Goal: Use online tool/utility: Utilize a website feature to perform a specific function

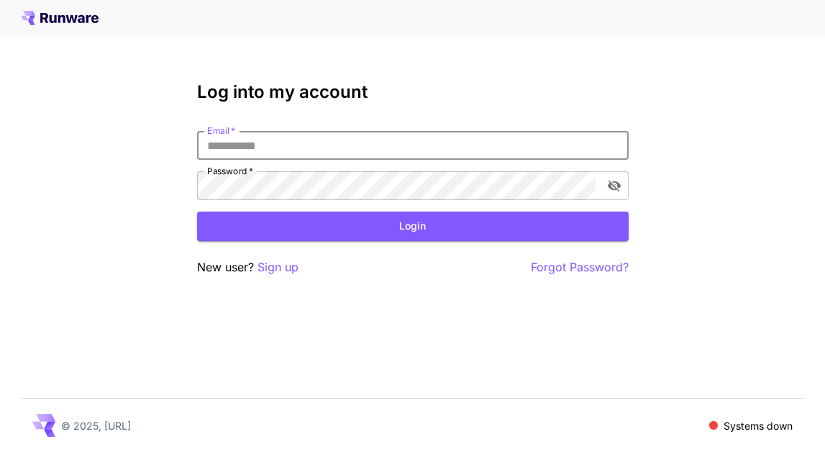
click at [250, 145] on input "Email   *" at bounding box center [413, 145] width 432 height 29
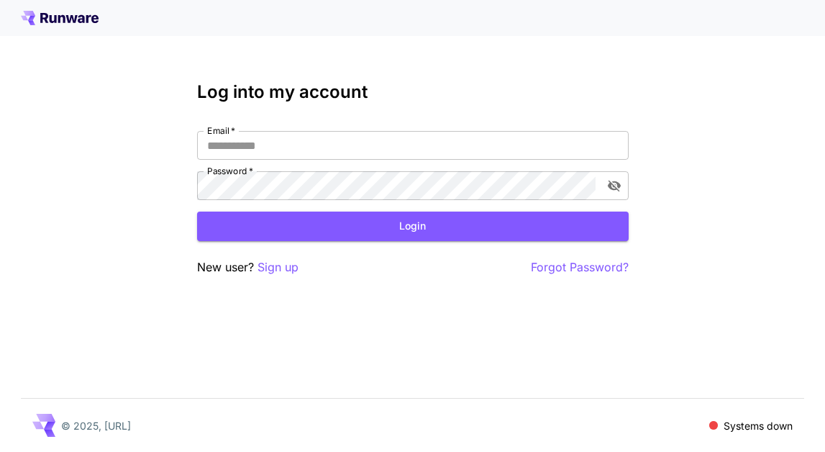
type input "**********"
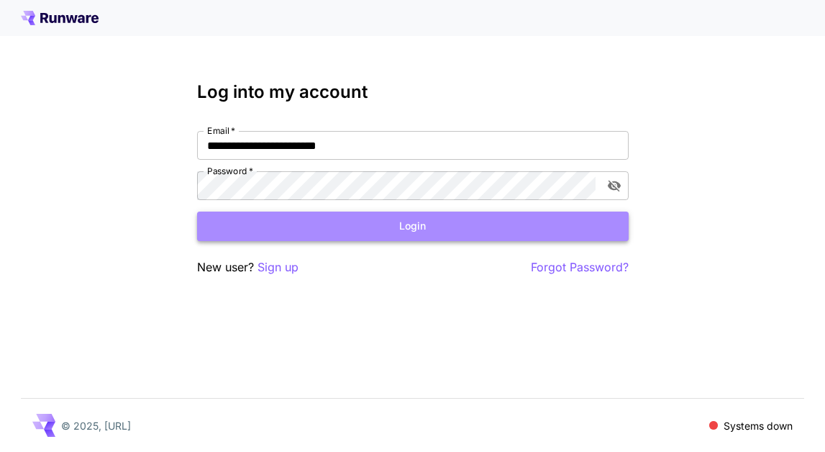
click at [366, 225] on button "Login" at bounding box center [413, 227] width 432 height 30
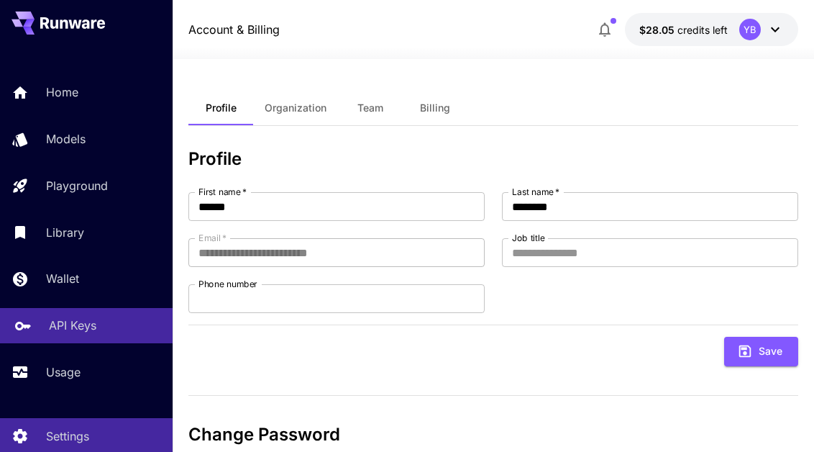
click at [80, 322] on p "API Keys" at bounding box center [72, 325] width 47 height 17
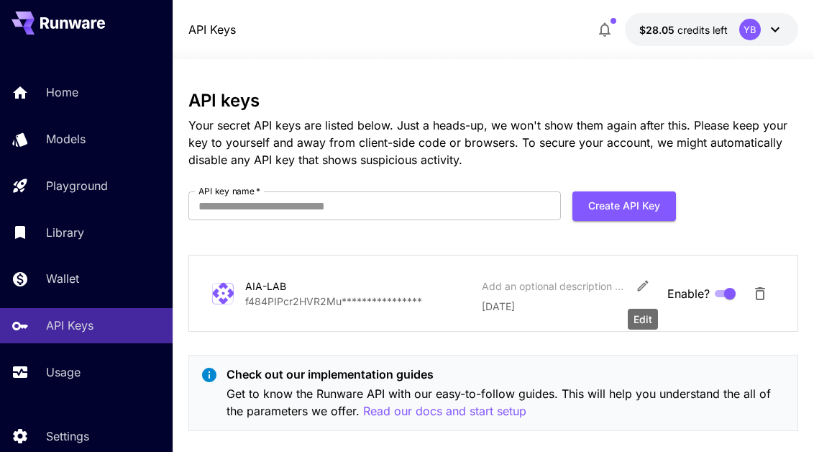
click at [648, 288] on icon "Edit" at bounding box center [643, 285] width 14 height 14
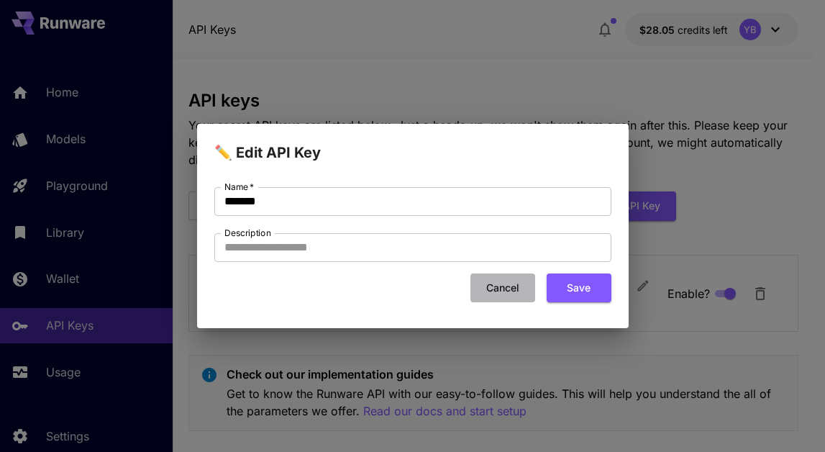
click at [500, 282] on button "Cancel" at bounding box center [503, 288] width 65 height 30
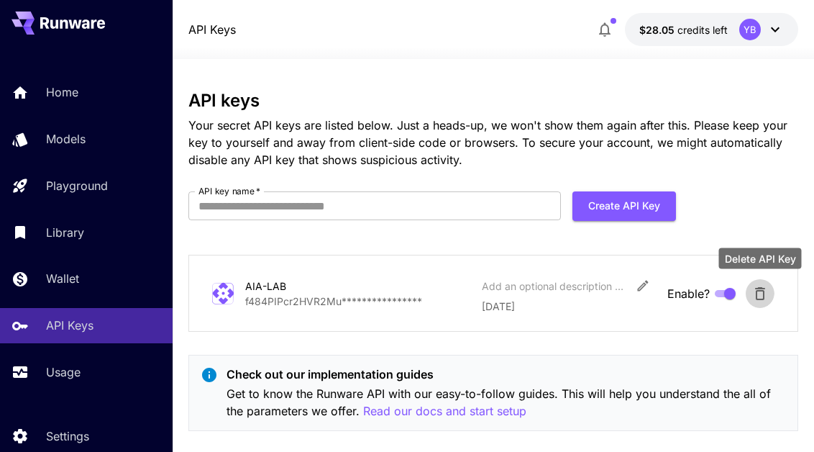
click at [755, 292] on icon "Delete API Key" at bounding box center [760, 293] width 17 height 17
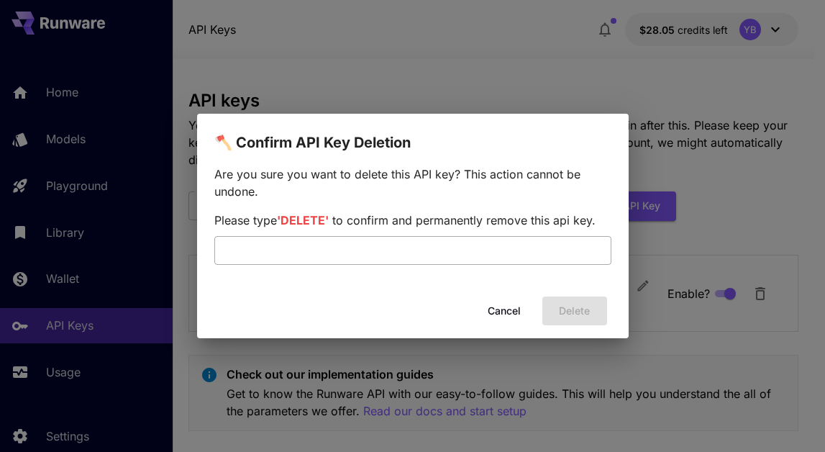
click at [488, 250] on input "text" at bounding box center [412, 250] width 397 height 29
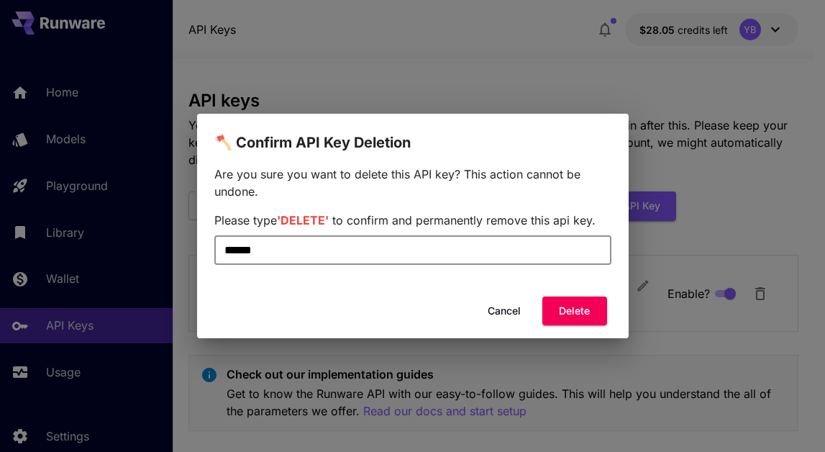
type input "******"
click at [593, 326] on div "Cancel Delete" at bounding box center [413, 311] width 432 height 41
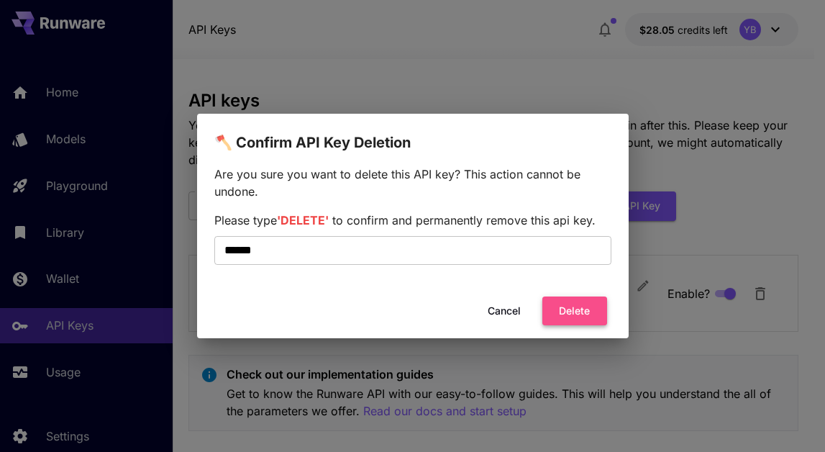
click at [592, 305] on button "Delete" at bounding box center [575, 311] width 65 height 30
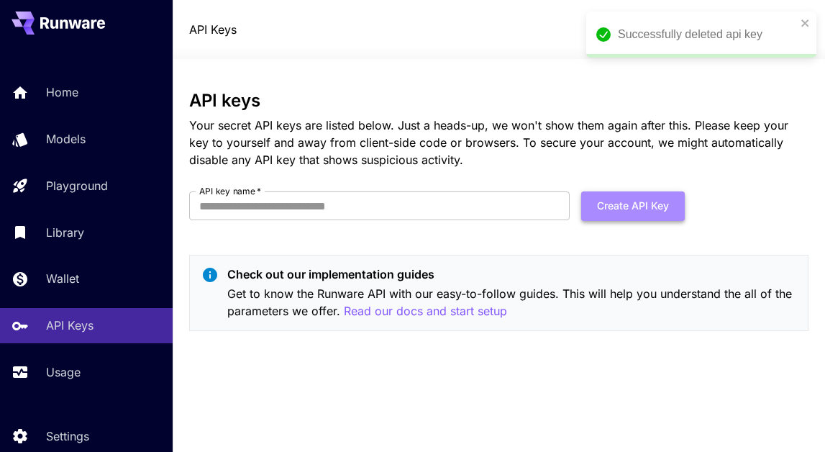
click at [623, 207] on button "Create API Key" at bounding box center [633, 206] width 104 height 30
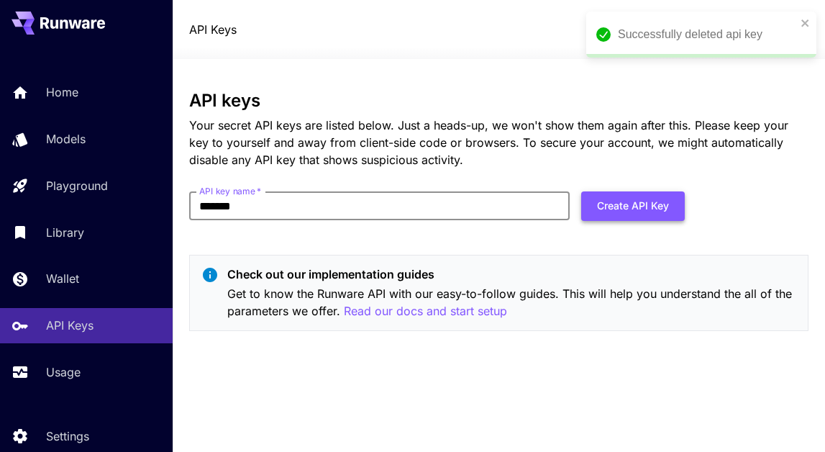
type input "*******"
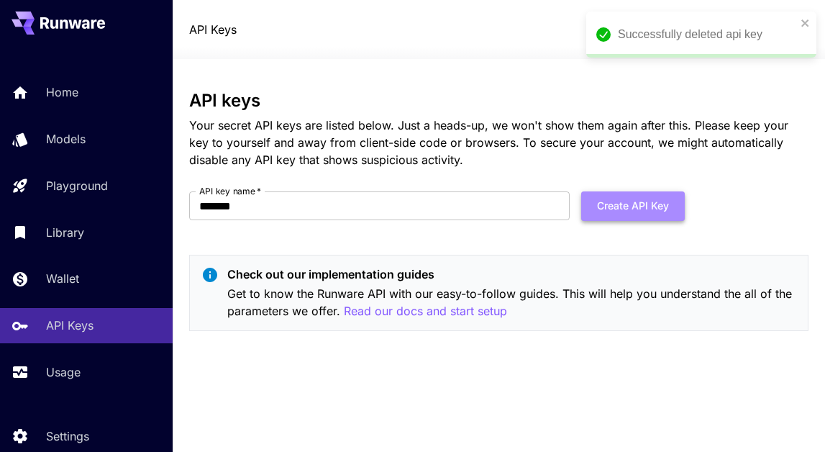
click at [620, 207] on button "Create API Key" at bounding box center [633, 206] width 104 height 30
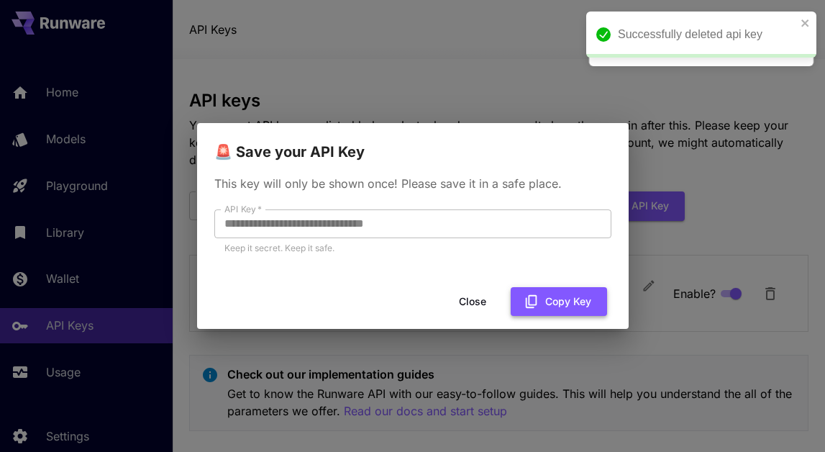
click at [550, 297] on button "Copy Key" at bounding box center [559, 302] width 96 height 30
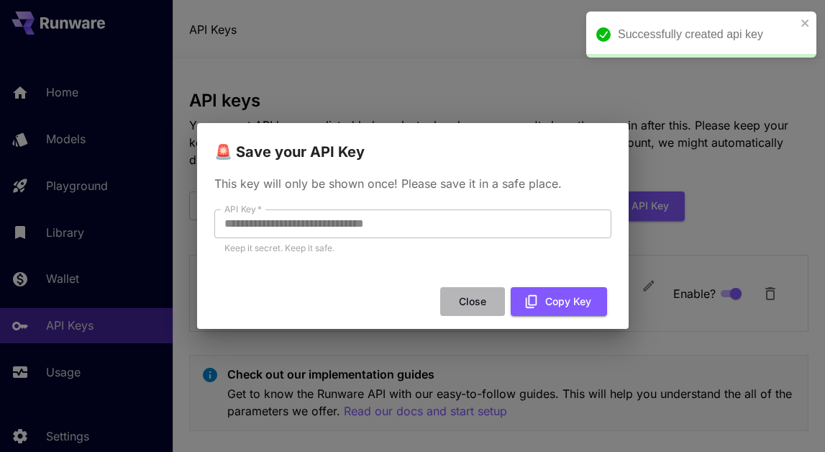
click at [473, 304] on button "Close" at bounding box center [472, 302] width 65 height 30
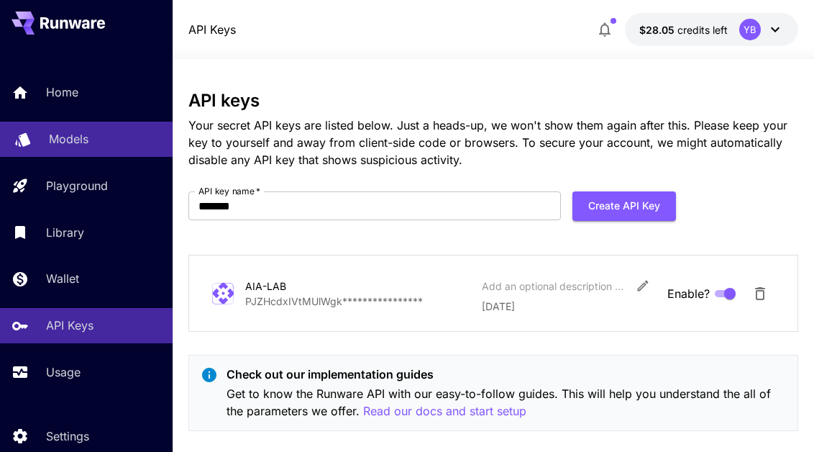
click at [94, 136] on div "Models" at bounding box center [105, 138] width 112 height 17
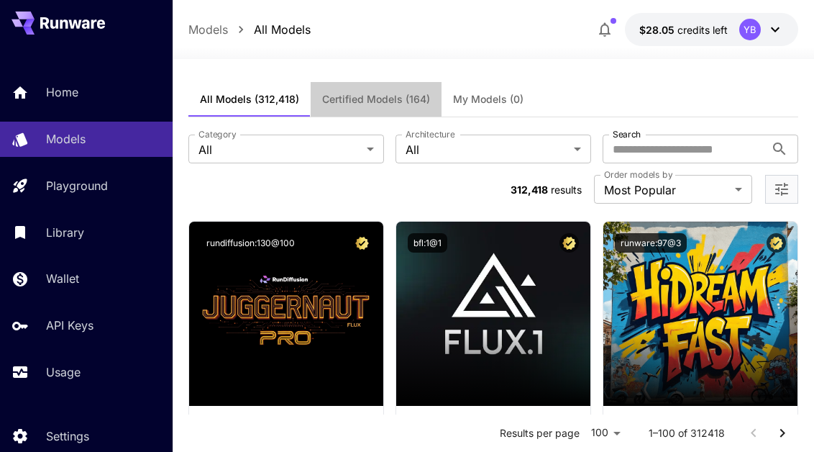
click at [380, 106] on button "Certified Models (164)" at bounding box center [376, 99] width 131 height 35
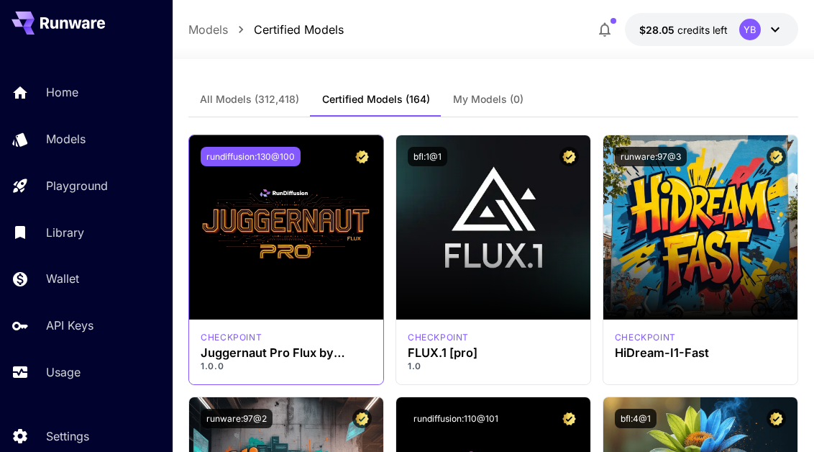
click at [279, 154] on button "rundiffusion:130@100" at bounding box center [251, 156] width 100 height 19
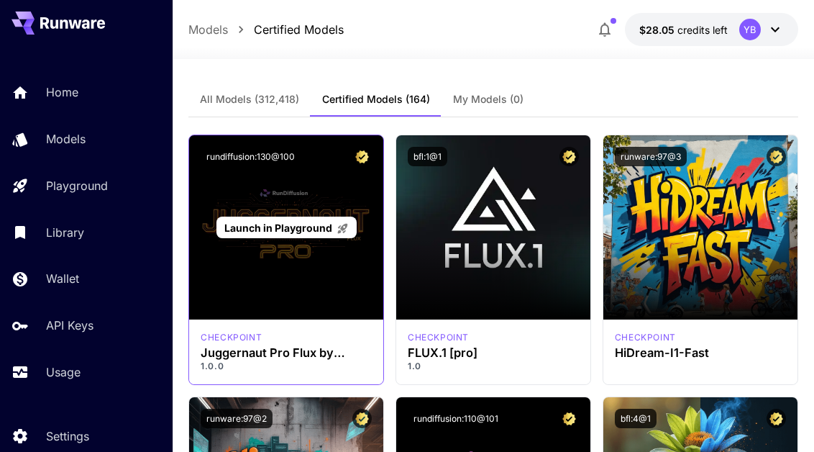
click at [260, 251] on div "Launch in Playground" at bounding box center [286, 227] width 194 height 184
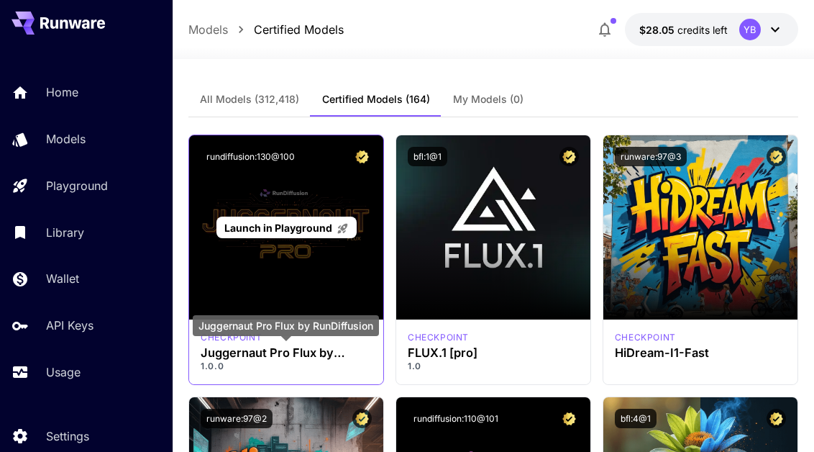
click at [250, 353] on h3 "Juggernaut Pro Flux by RunDiffusion" at bounding box center [286, 353] width 171 height 14
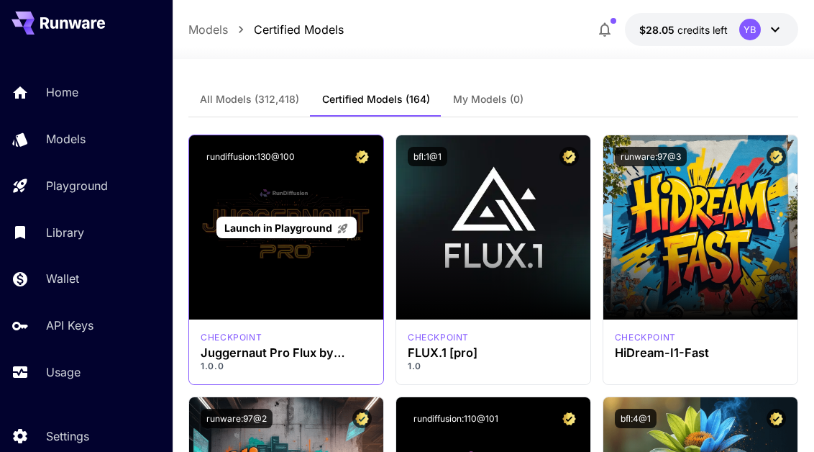
click at [283, 191] on div "Launch in Playground" at bounding box center [286, 227] width 194 height 184
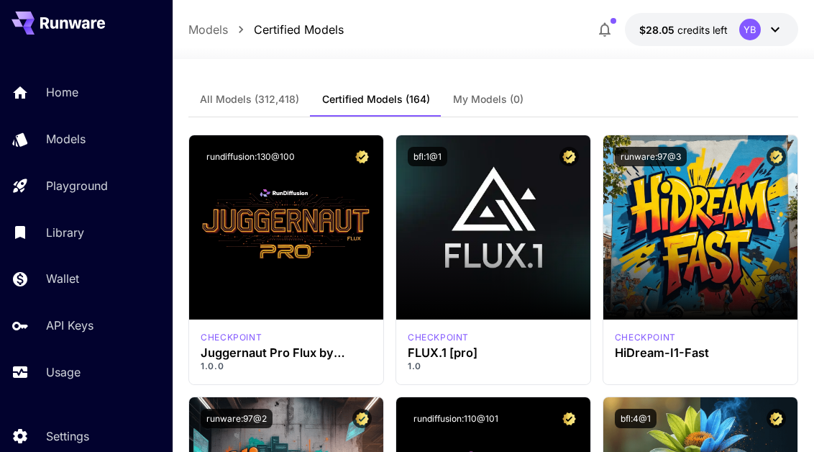
click at [253, 100] on span "All Models (312,418)" at bounding box center [249, 99] width 99 height 13
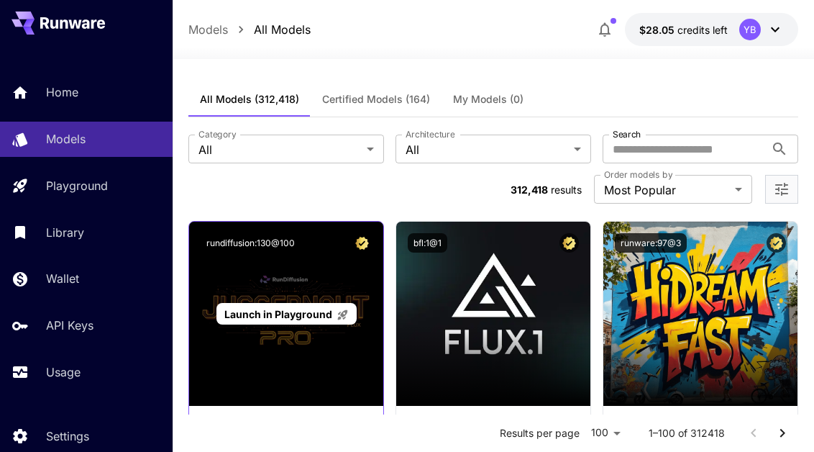
click at [300, 305] on div "Launch in Playground" at bounding box center [287, 314] width 140 height 22
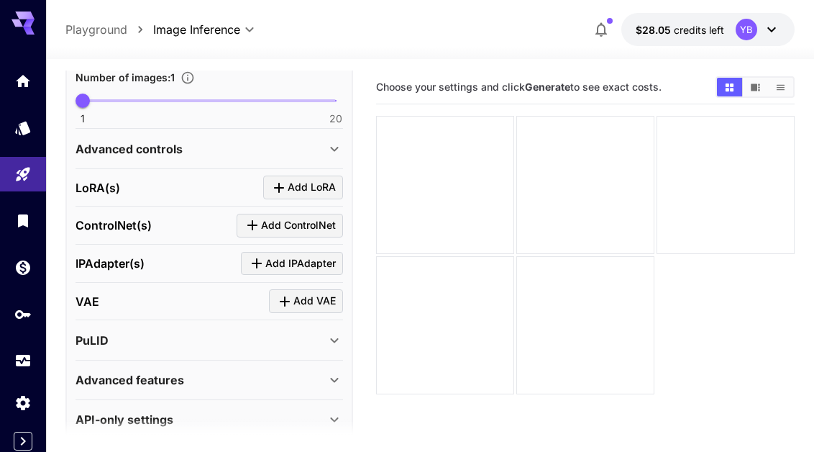
scroll to position [494, 0]
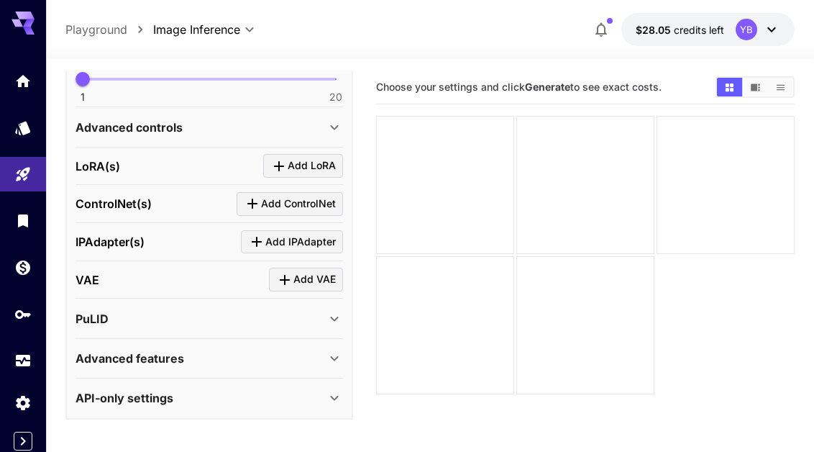
click at [332, 396] on icon at bounding box center [334, 398] width 8 height 5
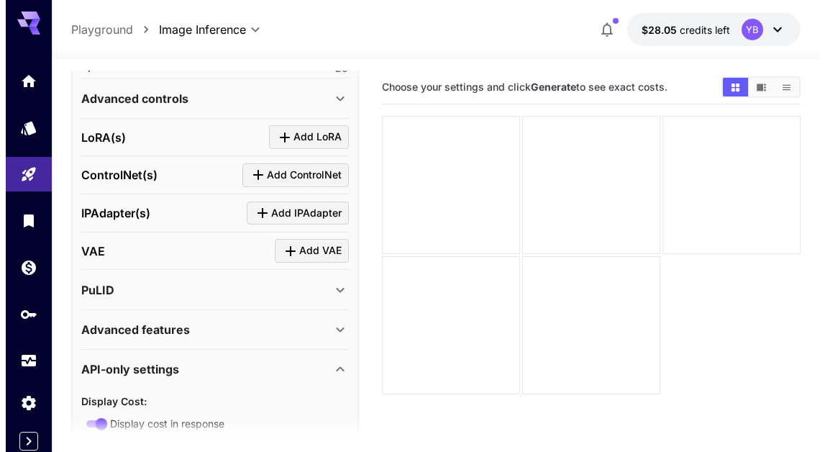
scroll to position [0, 0]
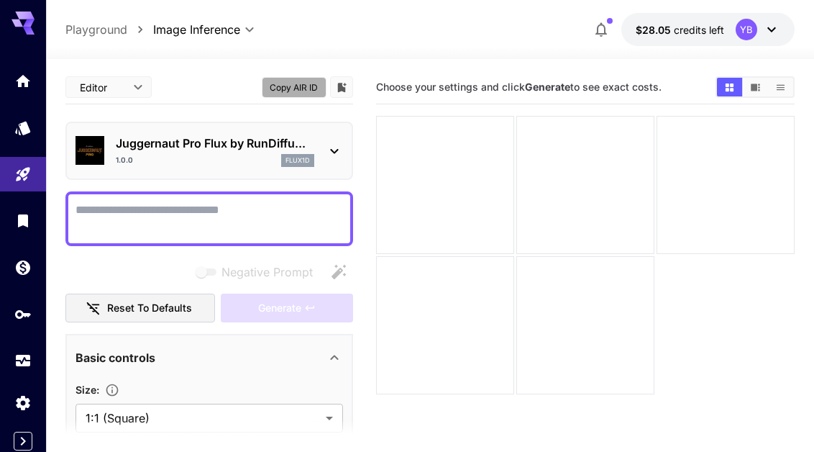
click at [295, 92] on button "Copy AIR ID" at bounding box center [294, 87] width 65 height 21
click at [86, 154] on img at bounding box center [90, 150] width 29 height 29
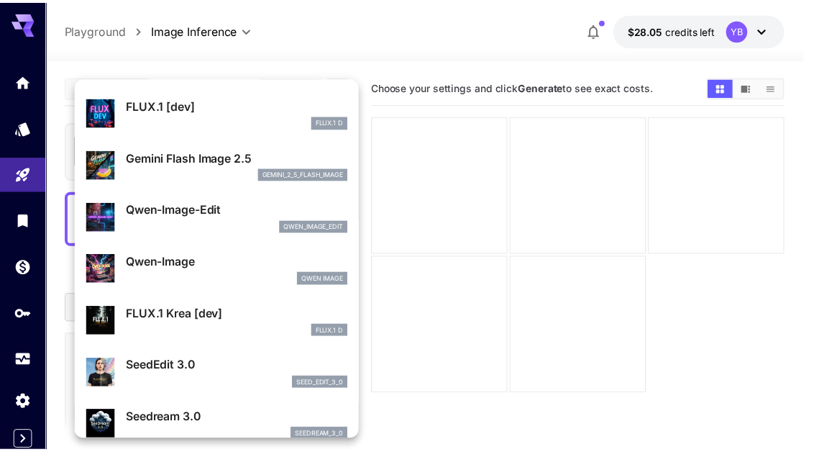
scroll to position [42, 0]
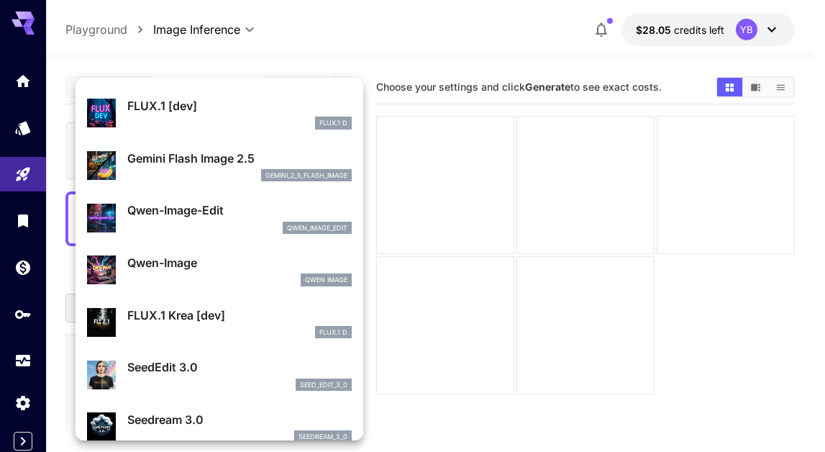
click at [90, 40] on div at bounding box center [412, 226] width 825 height 452
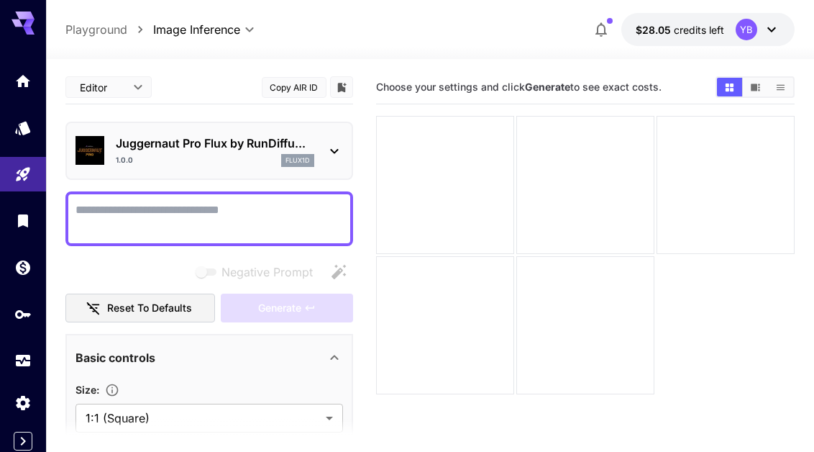
click at [90, 30] on p "Playground" at bounding box center [96, 29] width 62 height 17
click at [24, 129] on icon "Models" at bounding box center [24, 124] width 15 height 14
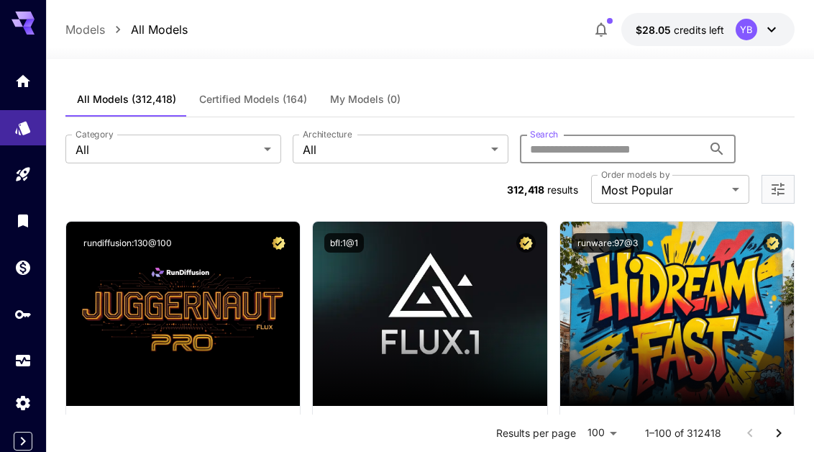
click at [555, 148] on input "Search" at bounding box center [611, 149] width 183 height 29
type input "*"
type input "****"
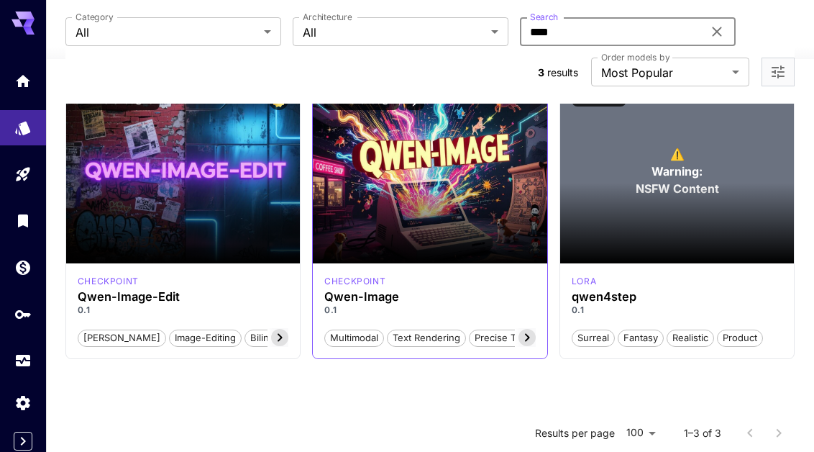
scroll to position [156, 0]
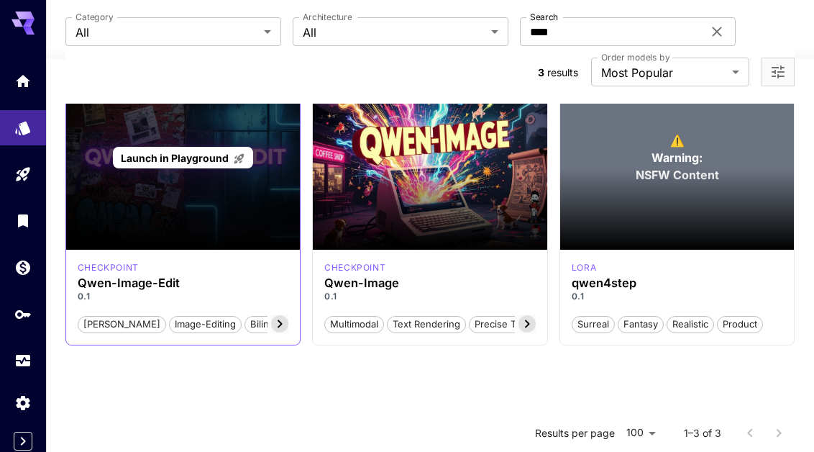
click at [175, 199] on div "Launch in Playground" at bounding box center [183, 157] width 235 height 184
click at [159, 163] on span "Launch in Playground" at bounding box center [175, 158] width 108 height 12
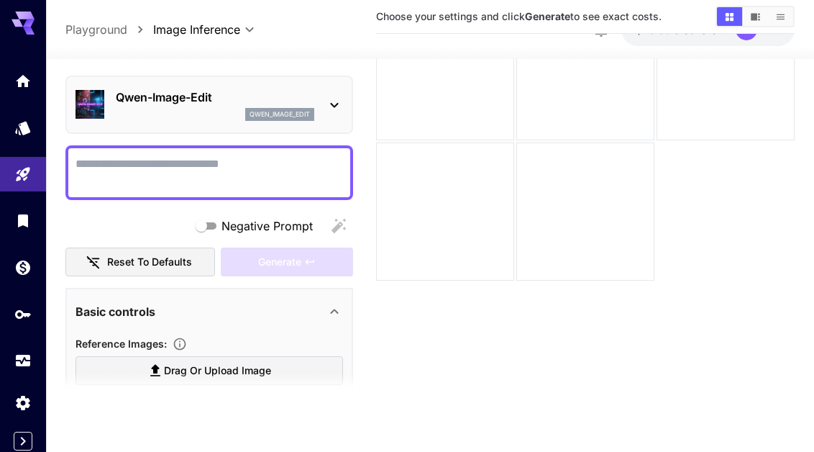
click at [295, 117] on p "qwen_image_edit" at bounding box center [280, 114] width 60 height 10
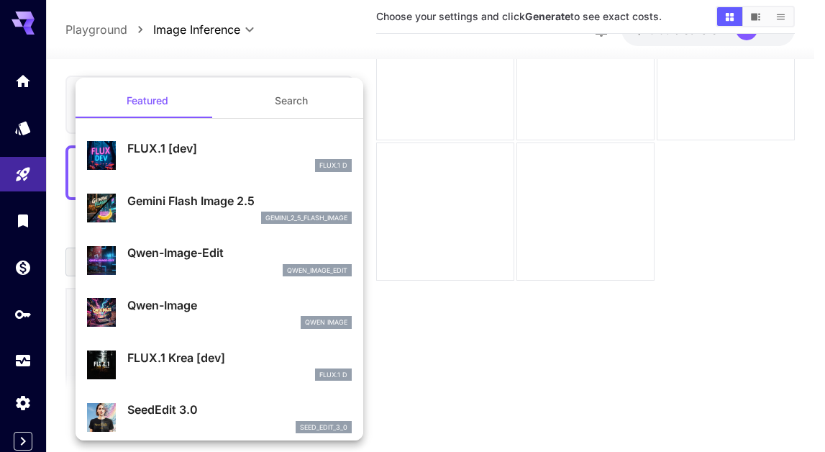
click at [297, 270] on p "qwen_image_edit" at bounding box center [317, 271] width 60 height 10
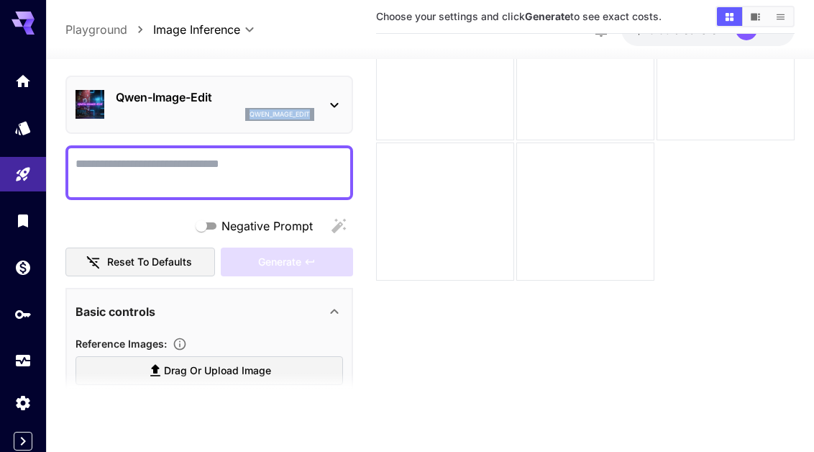
copy p "qwen_image_edit"
click at [106, 30] on p "Playground" at bounding box center [96, 29] width 62 height 17
click at [19, 132] on icon "Models" at bounding box center [24, 122] width 17 height 17
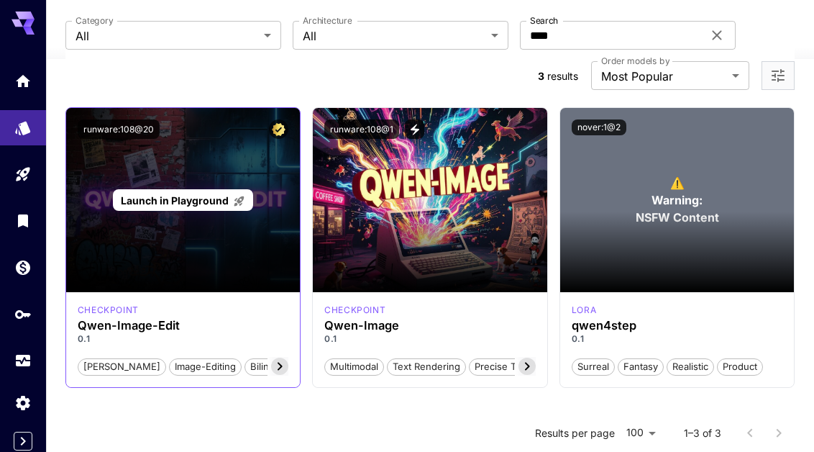
click at [177, 224] on div "Launch in Playground" at bounding box center [183, 200] width 235 height 184
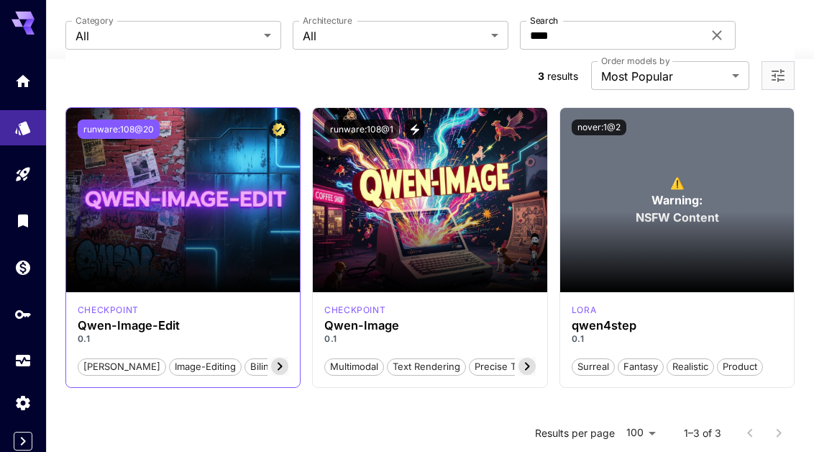
click at [135, 128] on button "runware:108@20" at bounding box center [119, 128] width 82 height 19
click at [273, 361] on icon at bounding box center [279, 366] width 17 height 17
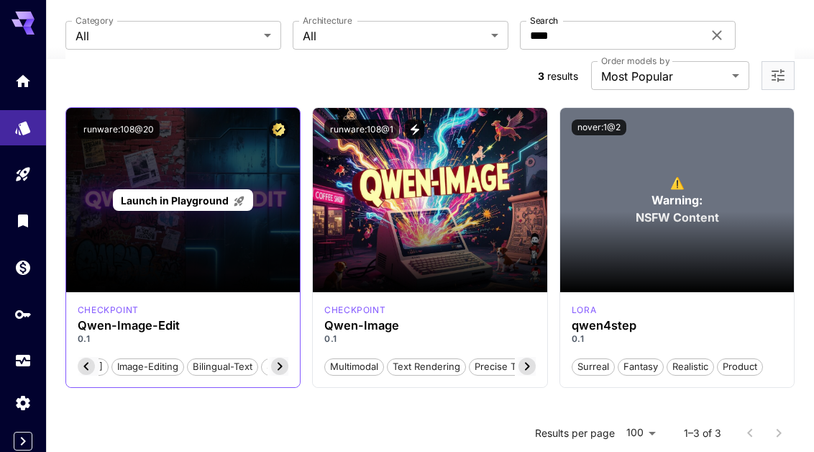
click at [191, 193] on p "Launch in Playground" at bounding box center [183, 200] width 124 height 15
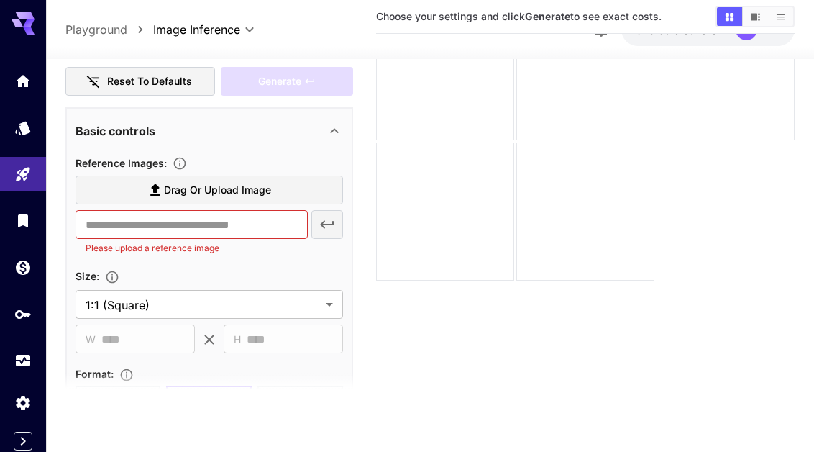
scroll to position [414, 0]
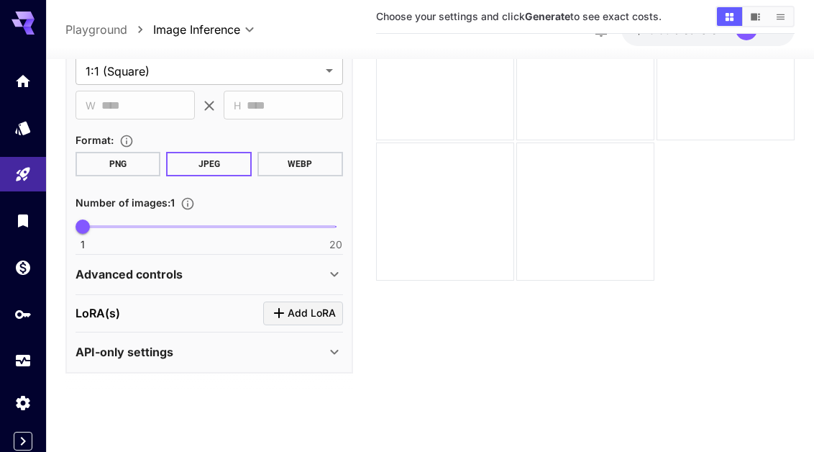
click at [229, 353] on div "API-only settings" at bounding box center [201, 352] width 250 height 17
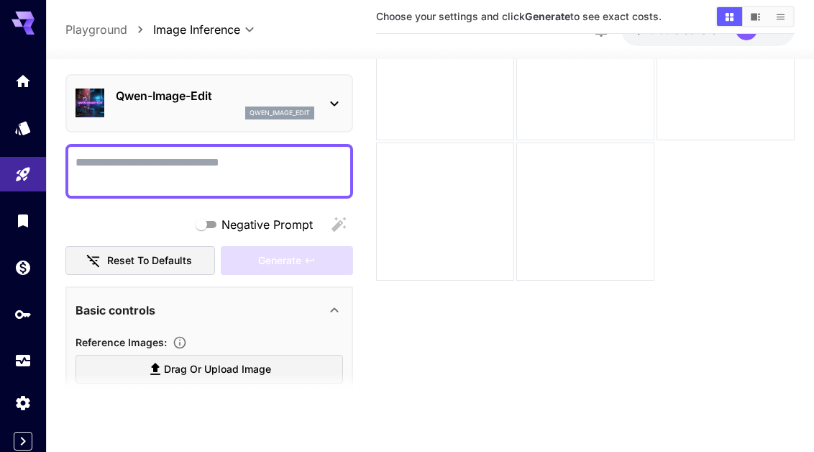
scroll to position [0, 0]
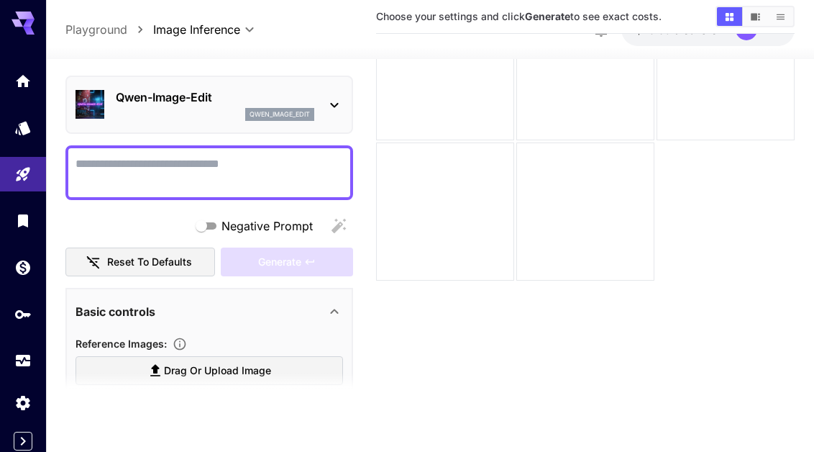
click at [104, 32] on p "Playground" at bounding box center [96, 29] width 62 height 17
click at [25, 127] on icon "Models" at bounding box center [24, 124] width 15 height 14
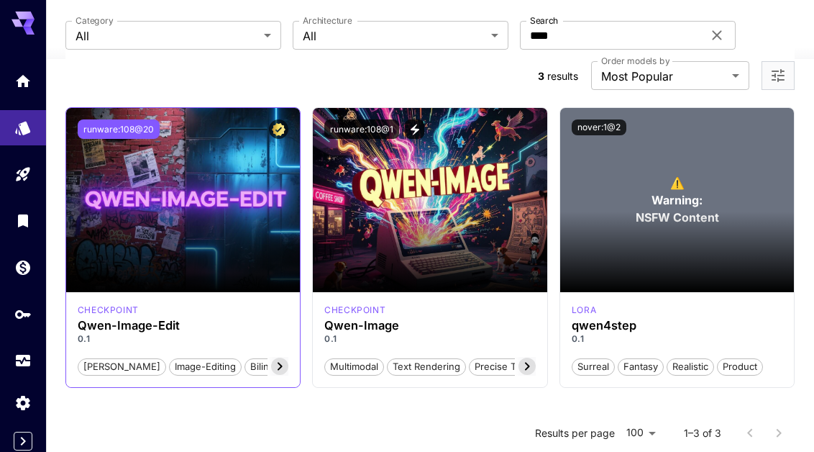
click at [107, 131] on button "runware:108@20" at bounding box center [119, 128] width 82 height 19
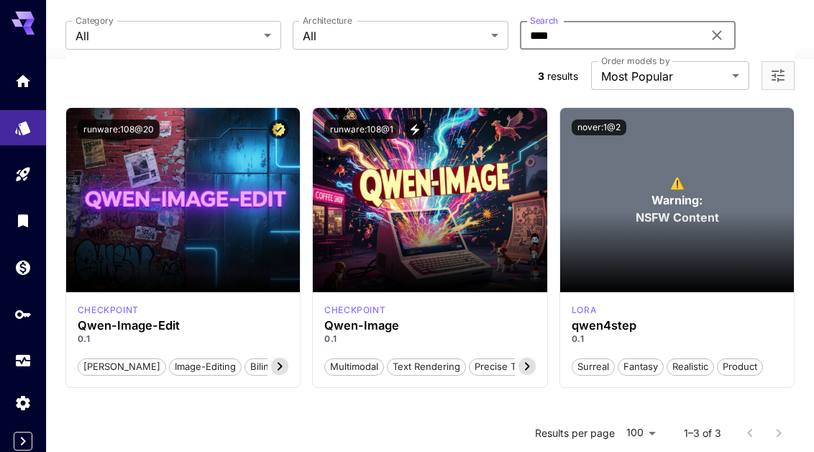
click at [586, 32] on input "****" at bounding box center [611, 35] width 183 height 29
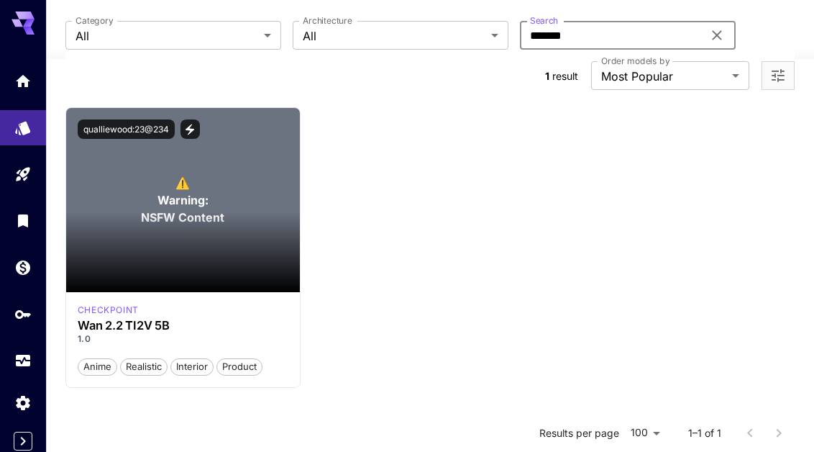
click at [581, 37] on input "*******" at bounding box center [611, 35] width 183 height 29
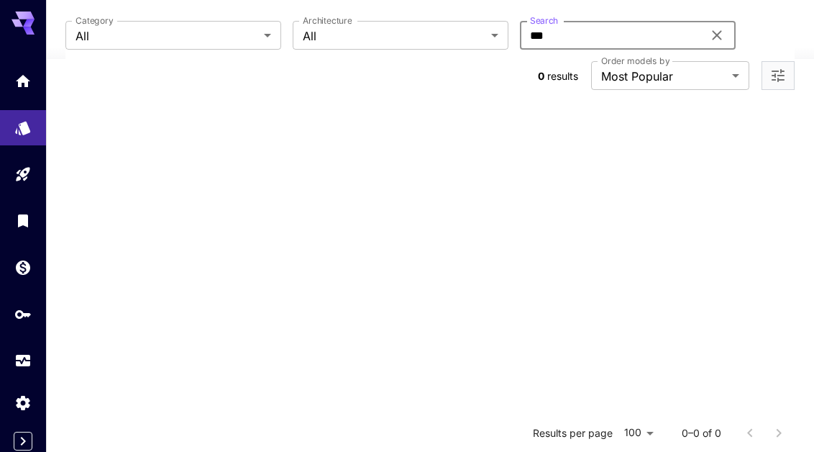
type input "***"
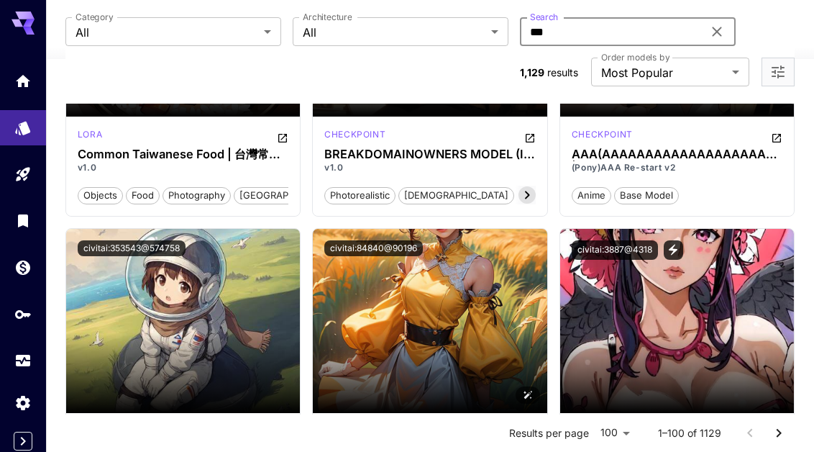
scroll to position [587, 0]
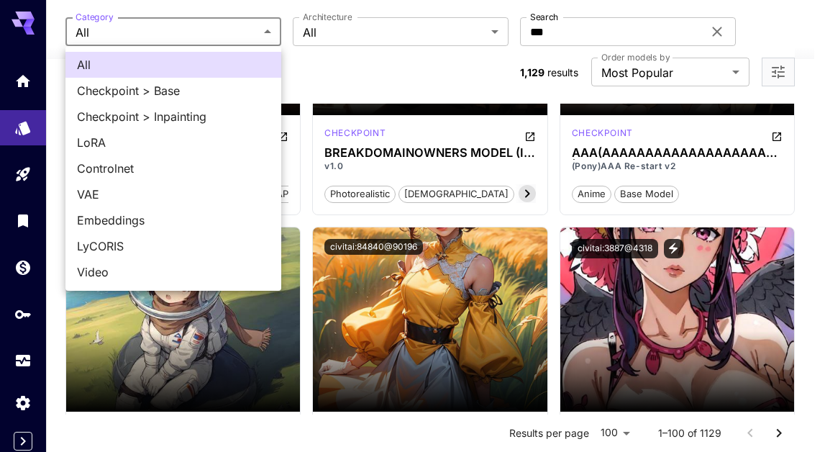
click at [172, 266] on span "Video" at bounding box center [173, 271] width 193 height 17
type input "*****"
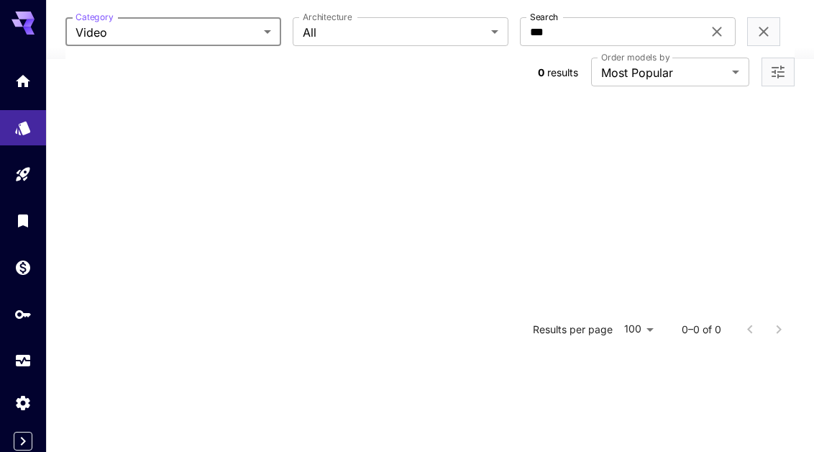
scroll to position [362, 0]
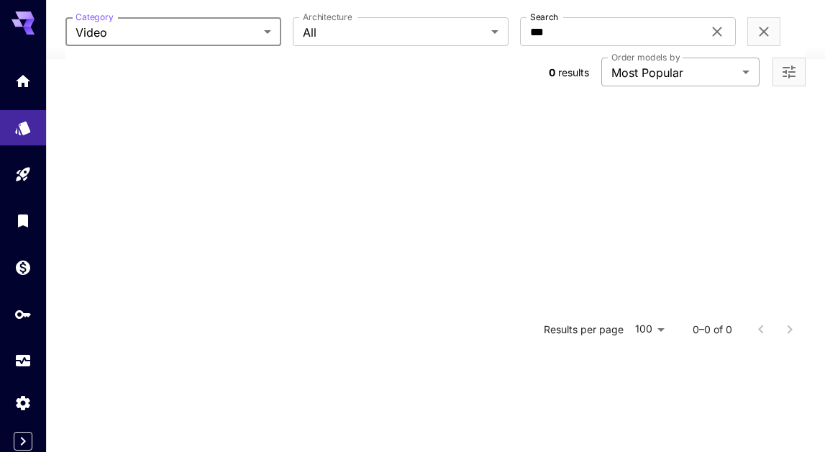
click at [637, 68] on body "**********" at bounding box center [412, 14] width 825 height 753
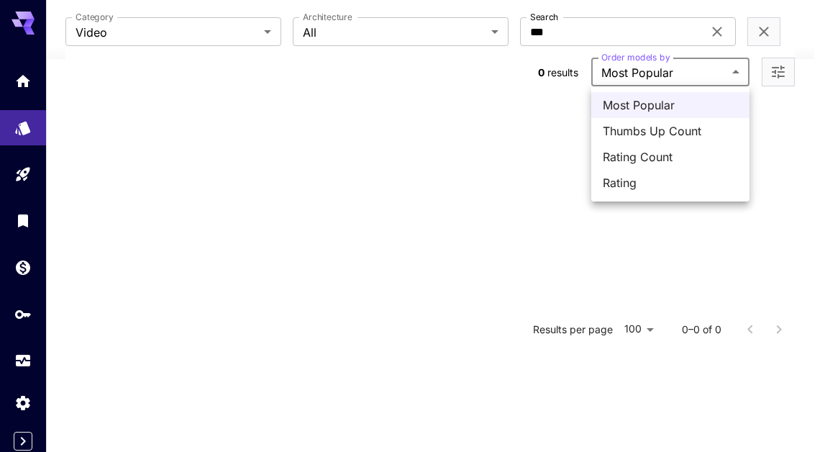
click at [589, 24] on div at bounding box center [412, 226] width 825 height 452
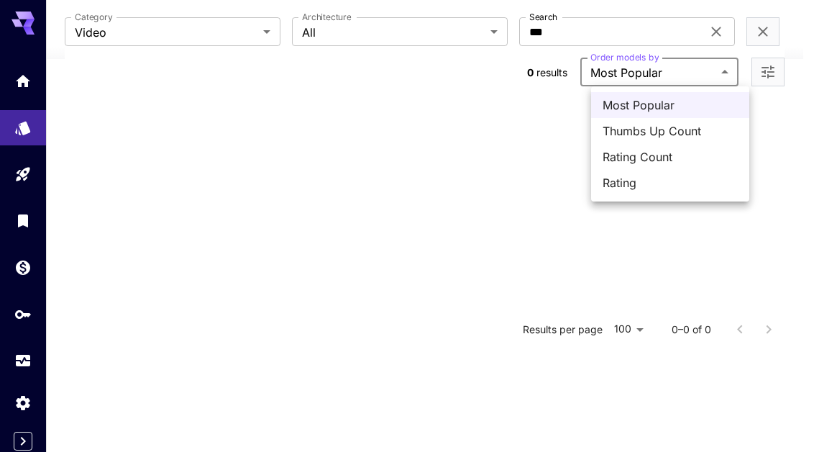
click at [589, 24] on div at bounding box center [407, 226] width 814 height 452
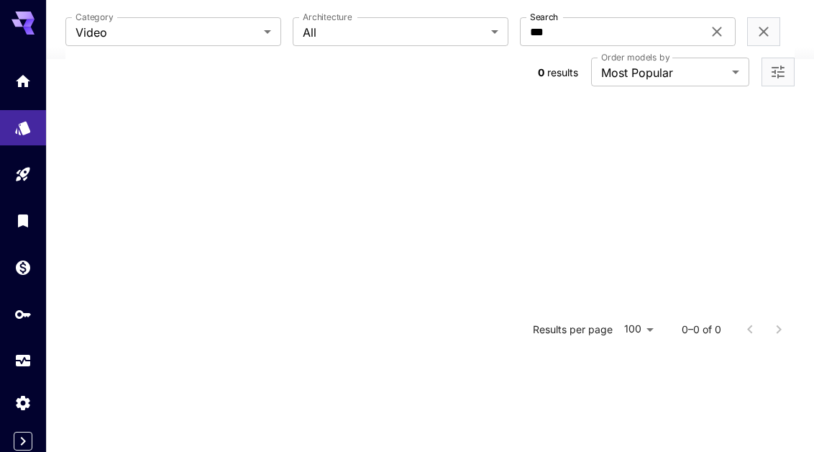
click at [589, 24] on input "***" at bounding box center [611, 31] width 183 height 29
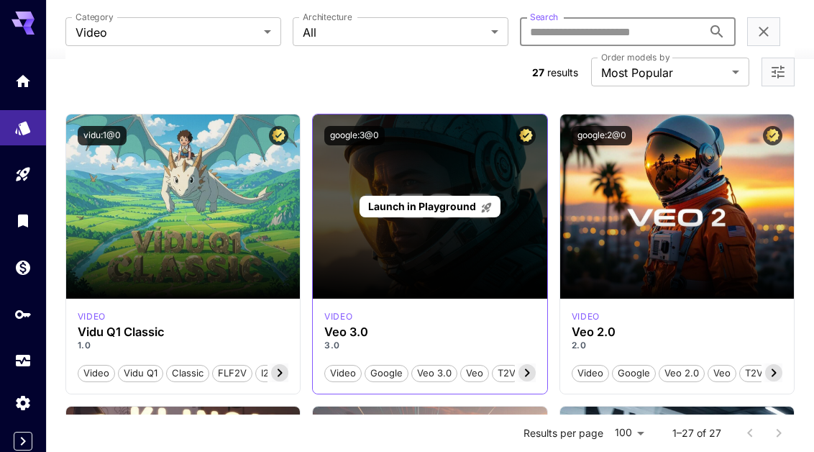
scroll to position [401, 0]
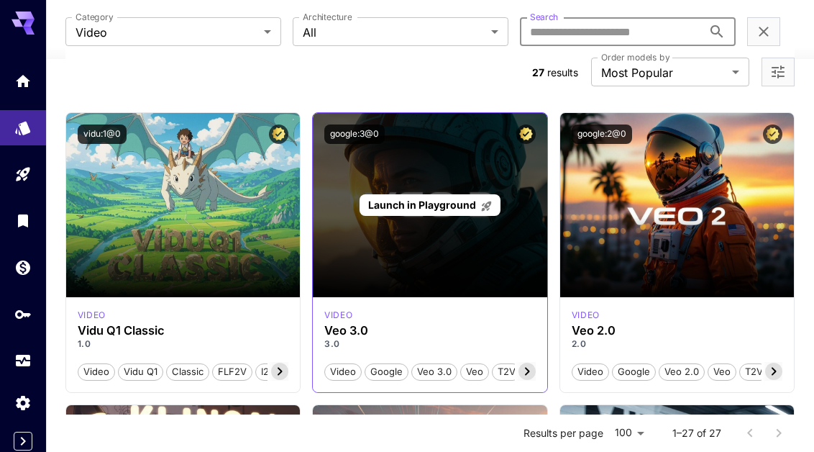
click at [381, 221] on div "Launch in Playground" at bounding box center [430, 205] width 235 height 184
click at [406, 203] on span "Launch in Playground" at bounding box center [422, 205] width 108 height 12
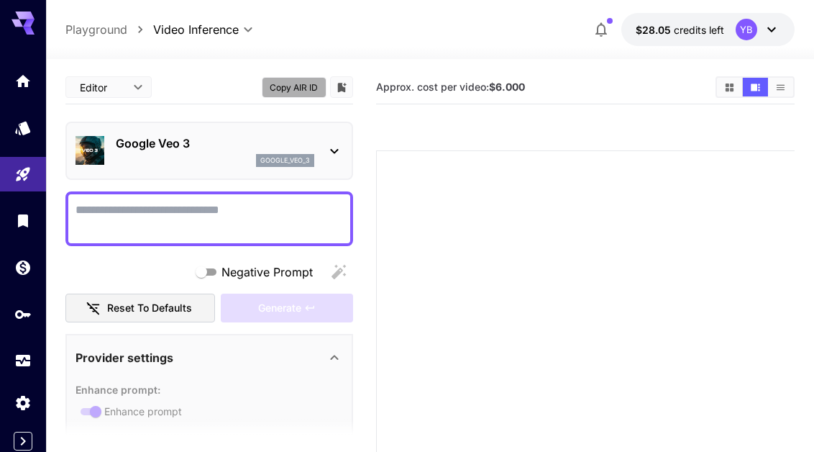
click at [312, 85] on button "Copy AIR ID" at bounding box center [294, 87] width 65 height 21
click at [161, 217] on textarea "Negative Prompt" at bounding box center [210, 218] width 268 height 35
paste textarea "**********"
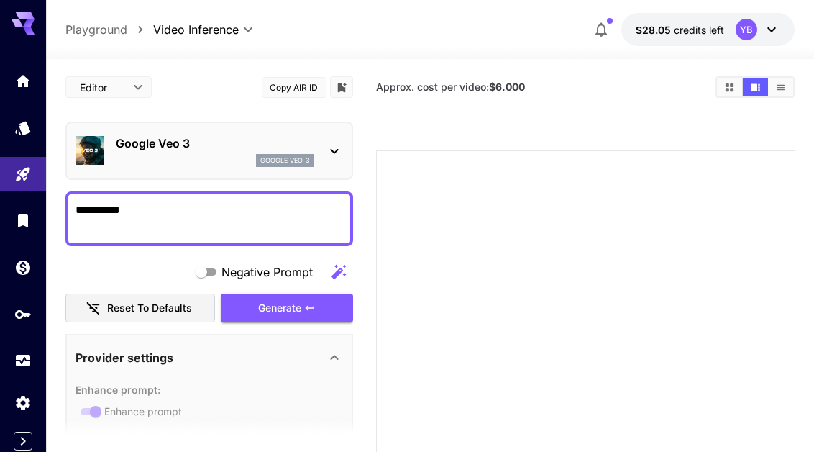
type textarea "**********"
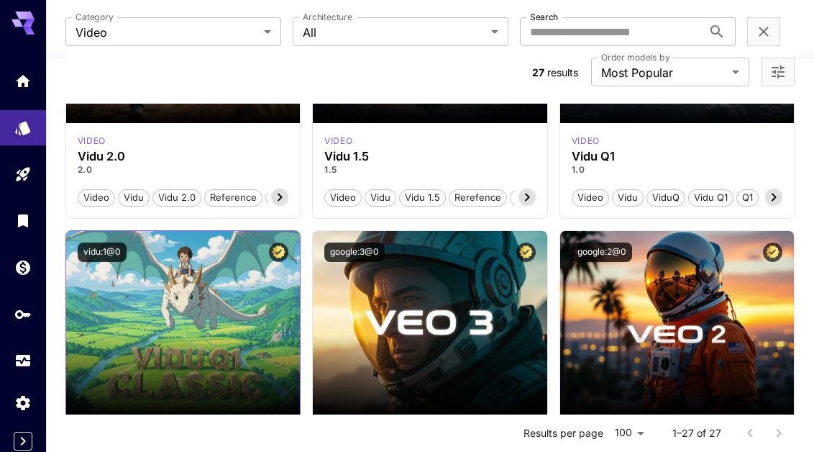
scroll to position [267, 0]
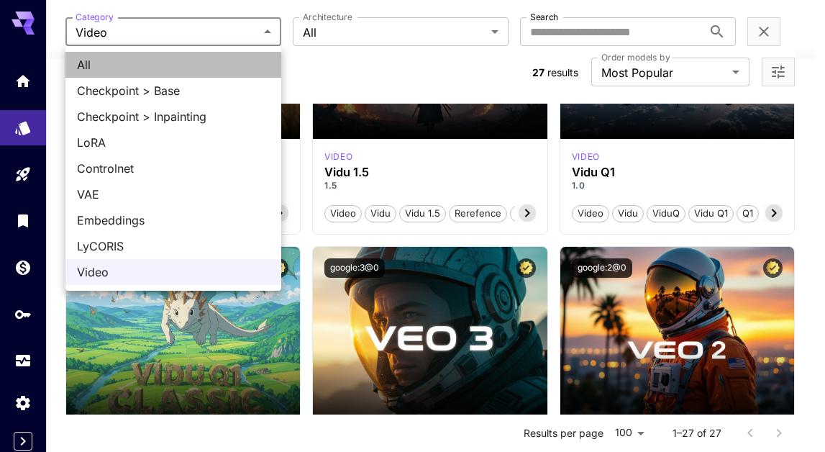
click at [106, 70] on span "All" at bounding box center [173, 64] width 193 height 17
type input "***"
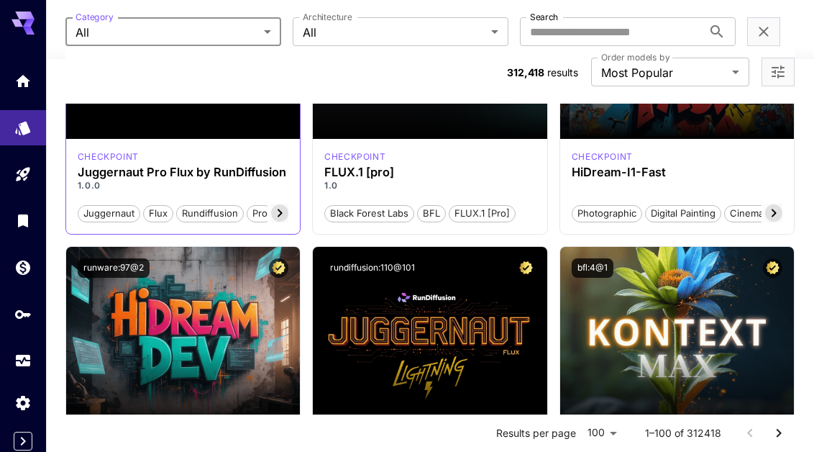
scroll to position [0, 0]
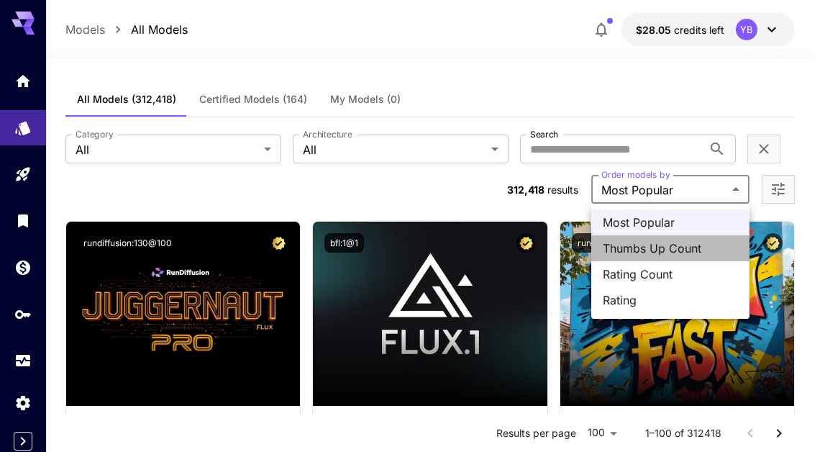
click at [648, 241] on span "Thumbs Up Count" at bounding box center [670, 248] width 135 height 17
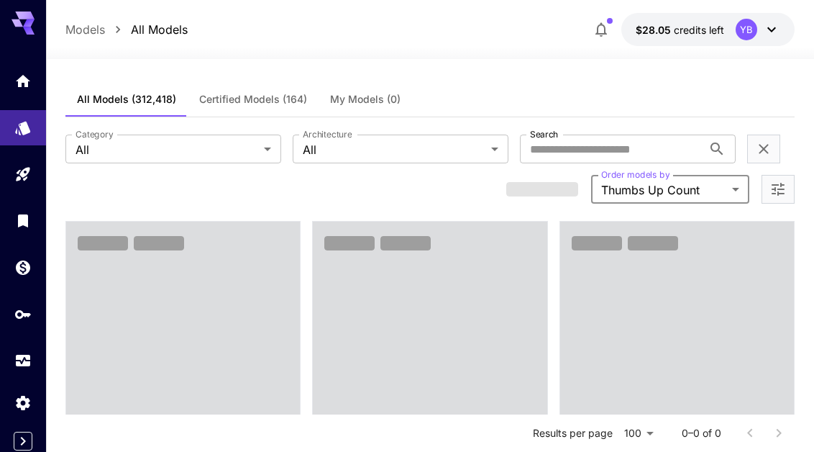
click at [473, 189] on section "**********" at bounding box center [430, 169] width 730 height 69
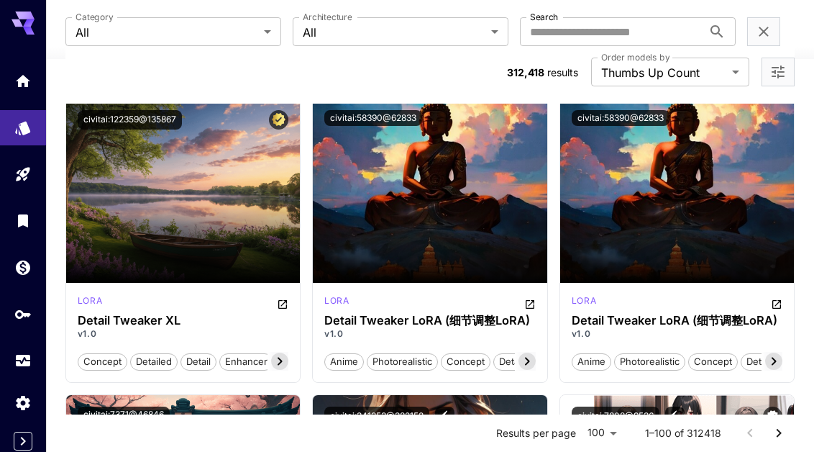
scroll to position [338, 0]
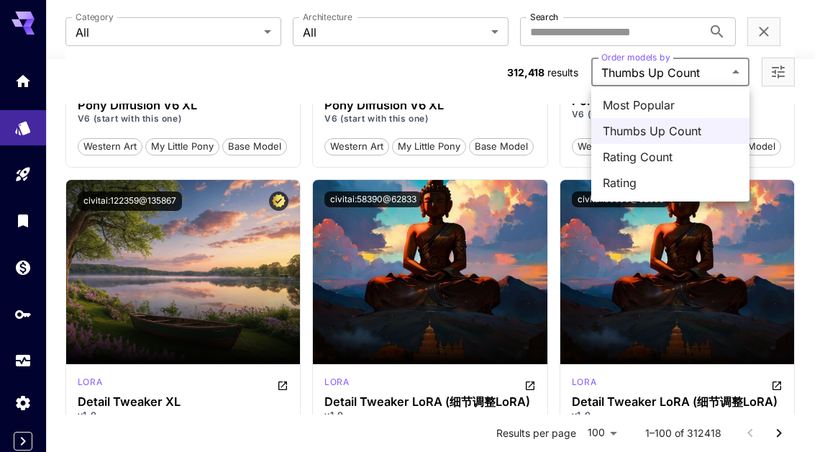
click at [653, 104] on span "Most Popular" at bounding box center [670, 104] width 135 height 17
type input "**********"
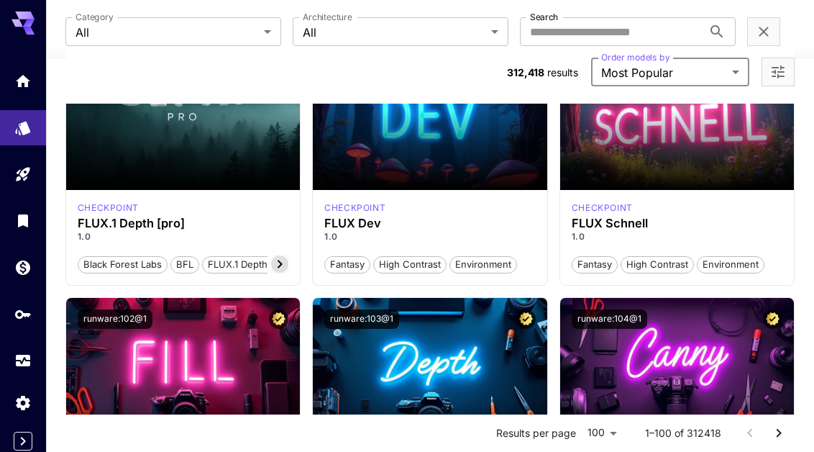
scroll to position [1384, 0]
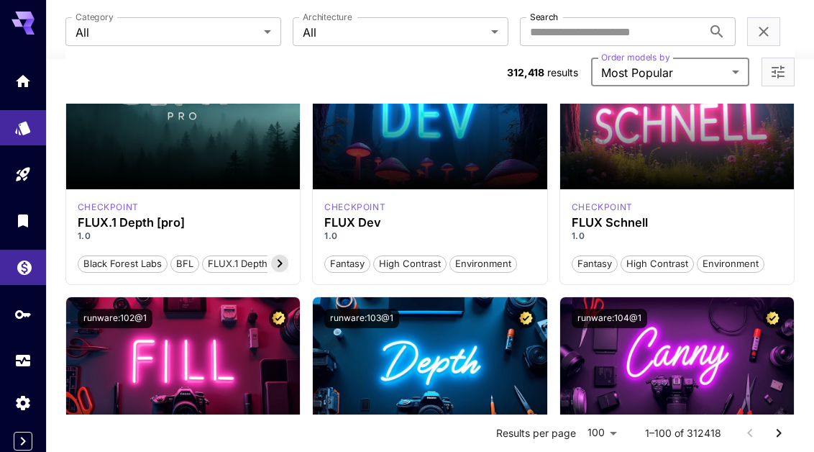
click at [17, 272] on icon "Wallet" at bounding box center [24, 263] width 17 height 17
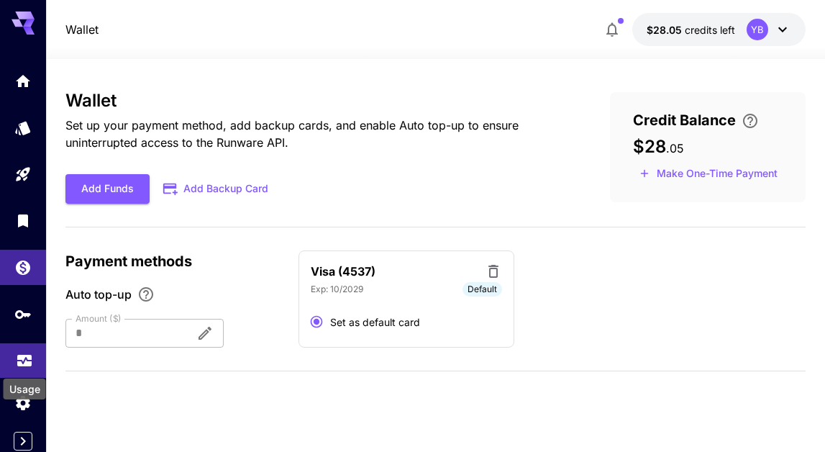
click at [19, 365] on icon "Usage" at bounding box center [24, 356] width 17 height 17
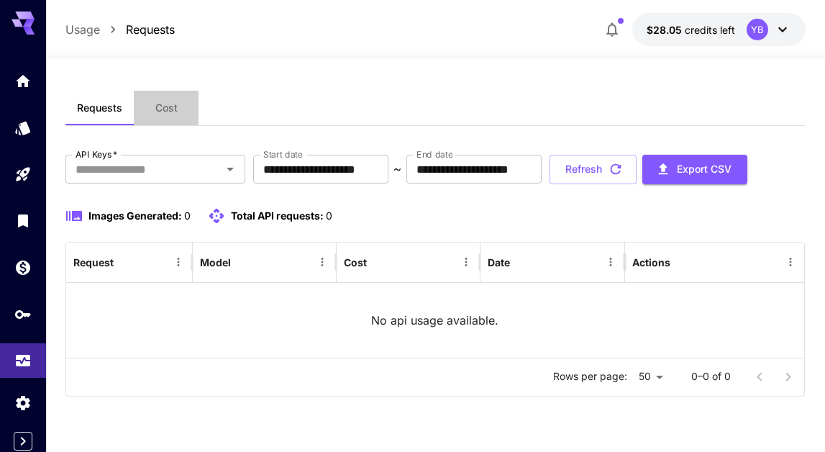
click at [161, 109] on span "Cost" at bounding box center [166, 107] width 22 height 13
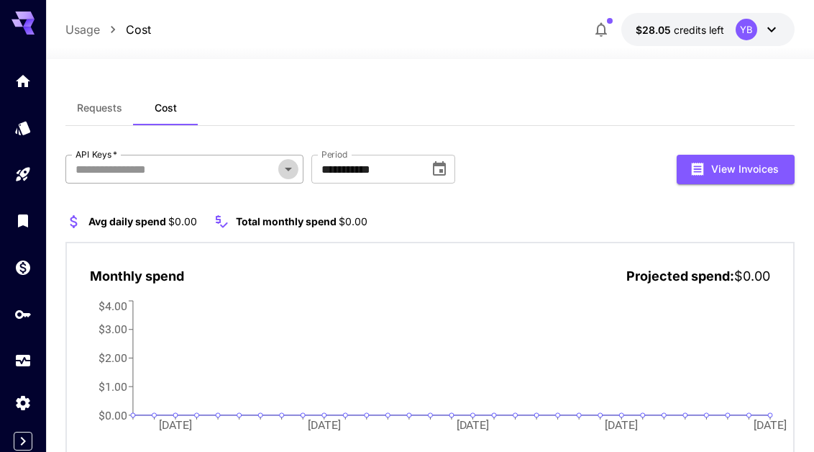
click at [290, 167] on icon "Open" at bounding box center [288, 168] width 17 height 17
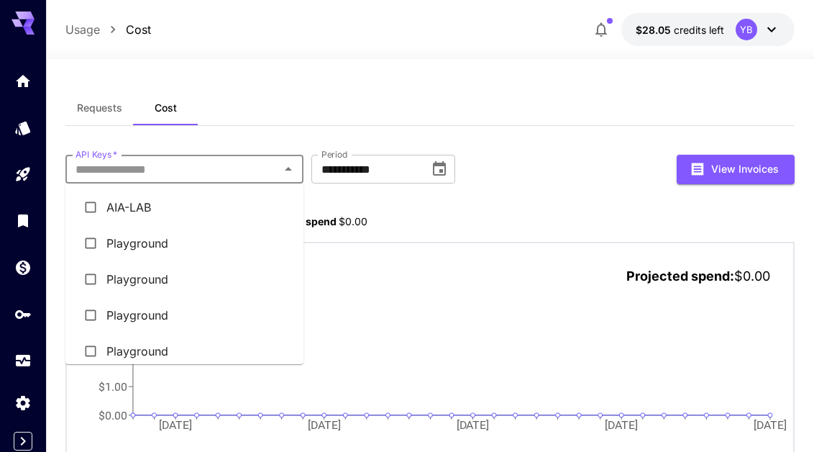
click at [147, 207] on li "AIA-LAB" at bounding box center [184, 207] width 238 height 36
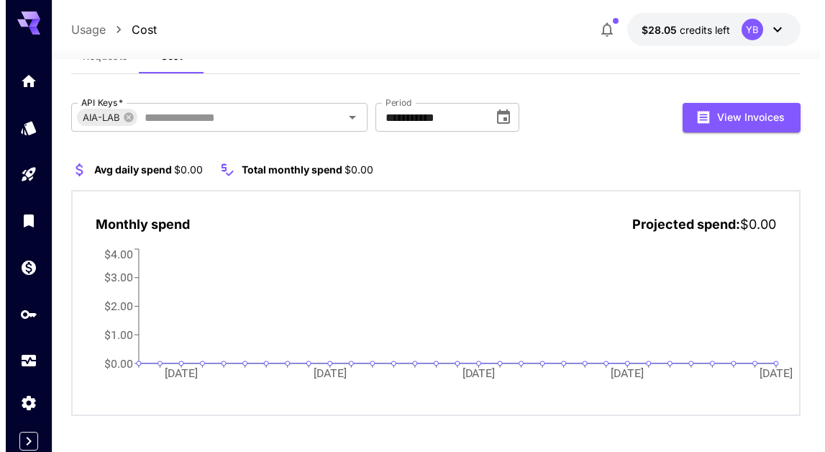
scroll to position [58, 0]
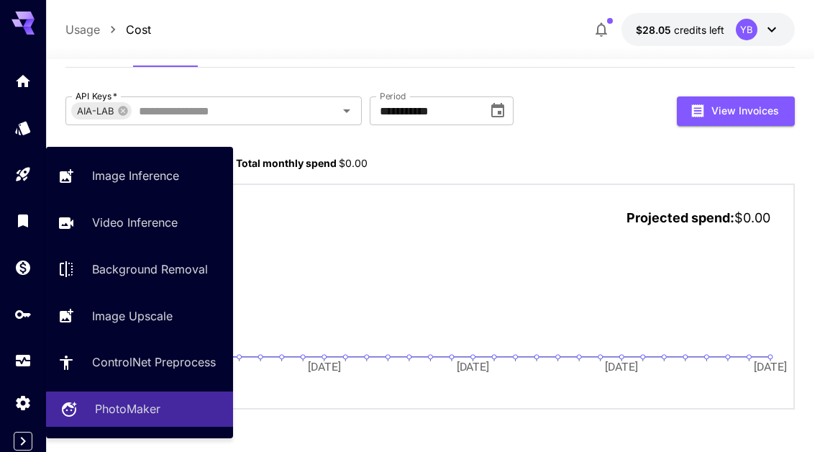
click at [101, 404] on p "PhotoMaker" at bounding box center [127, 408] width 65 height 17
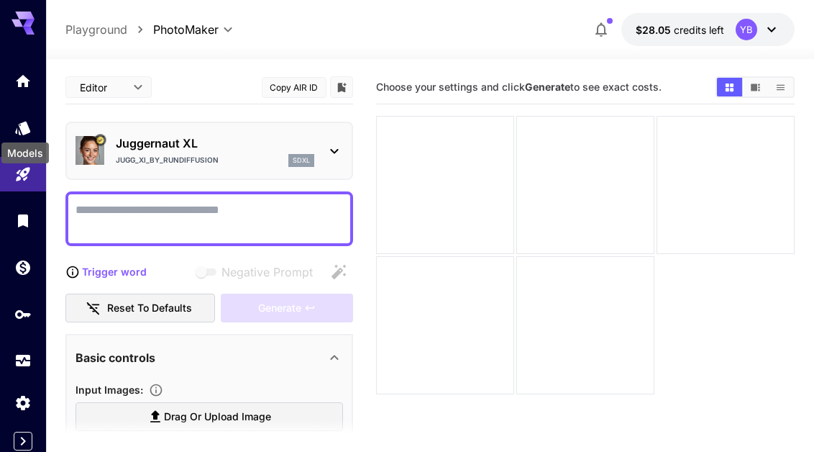
click at [21, 135] on div "Models" at bounding box center [25, 148] width 50 height 32
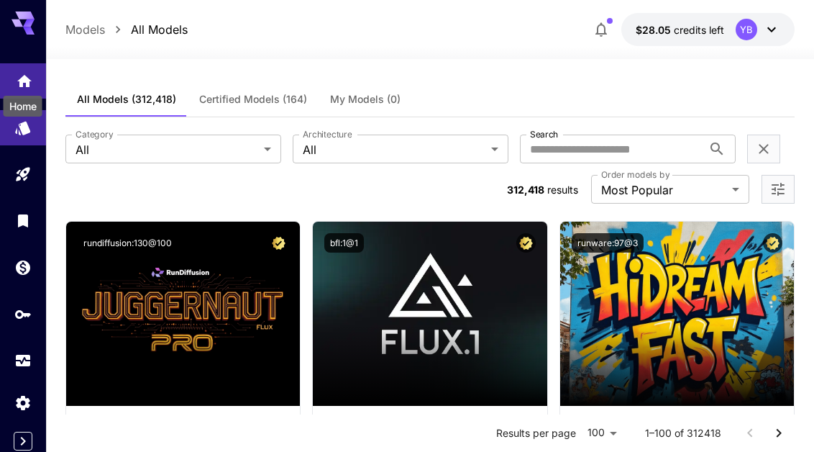
click at [24, 78] on icon "Home" at bounding box center [24, 77] width 14 height 12
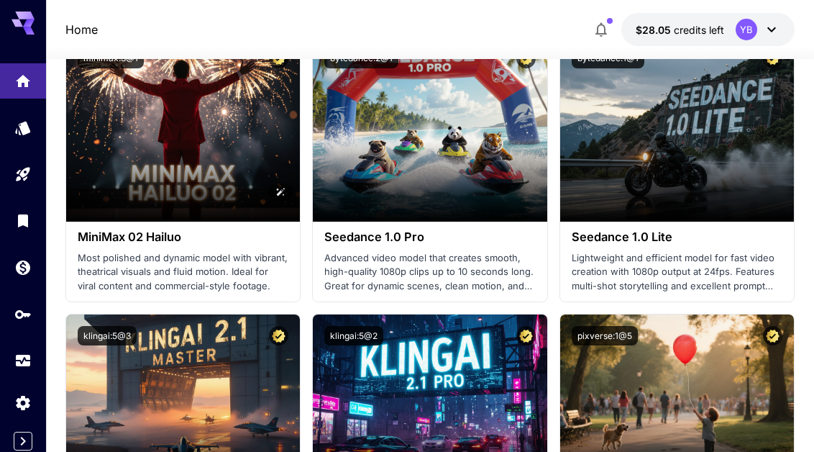
scroll to position [516, 0]
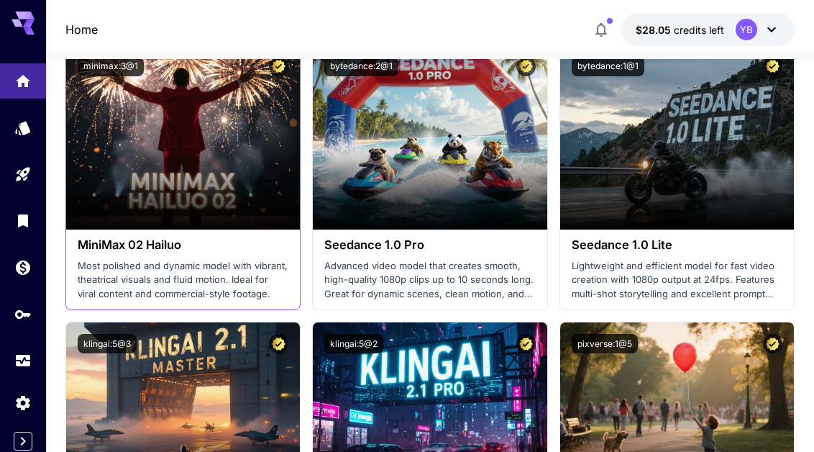
click at [144, 246] on h3 "MiniMax 02 Hailuo" at bounding box center [184, 245] width 212 height 14
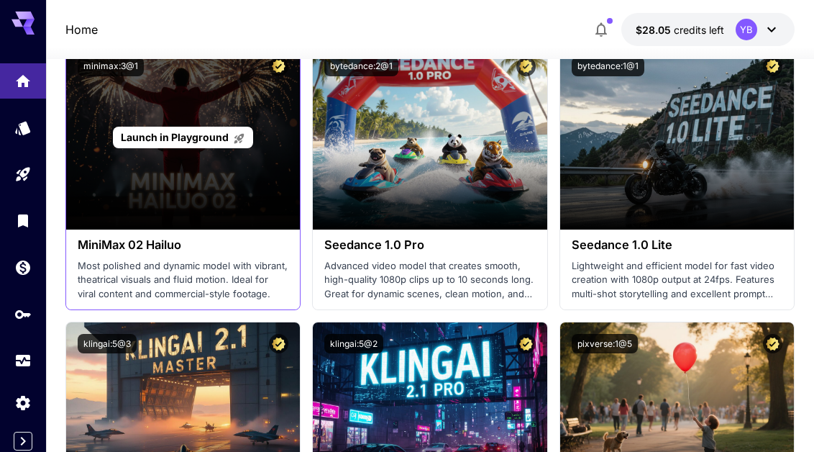
click at [172, 170] on div "Launch in Playground" at bounding box center [183, 137] width 235 height 184
click at [180, 137] on span "Launch in Playground" at bounding box center [175, 137] width 108 height 12
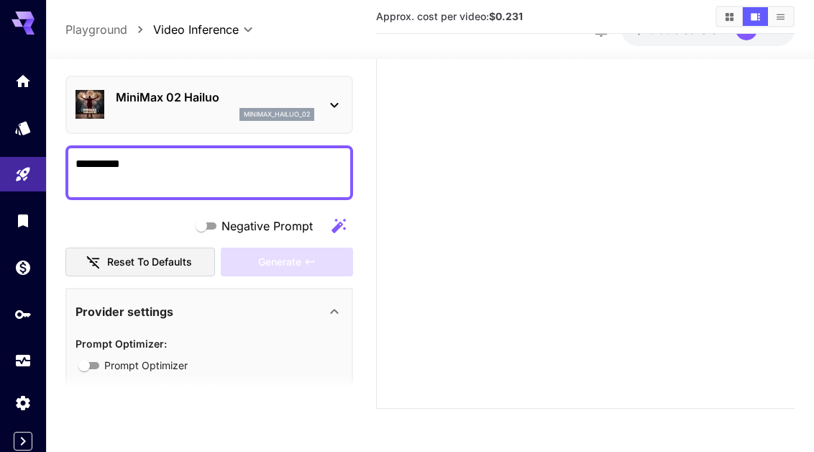
scroll to position [160, 0]
click at [159, 167] on textarea "**********" at bounding box center [210, 172] width 268 height 35
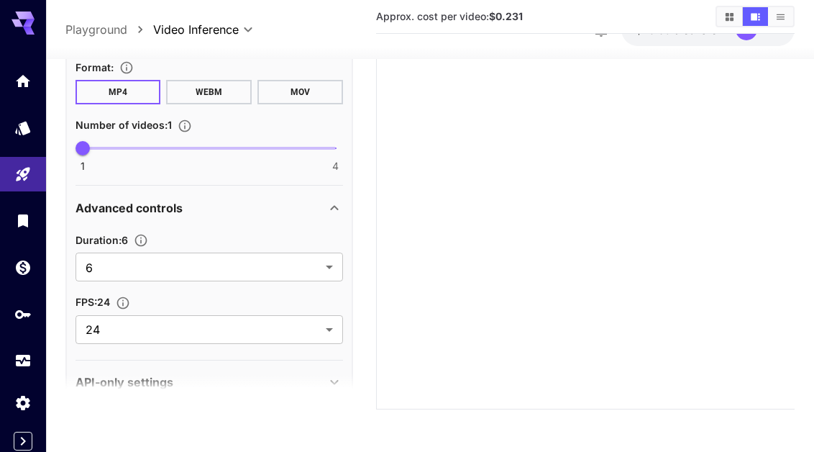
scroll to position [600, 0]
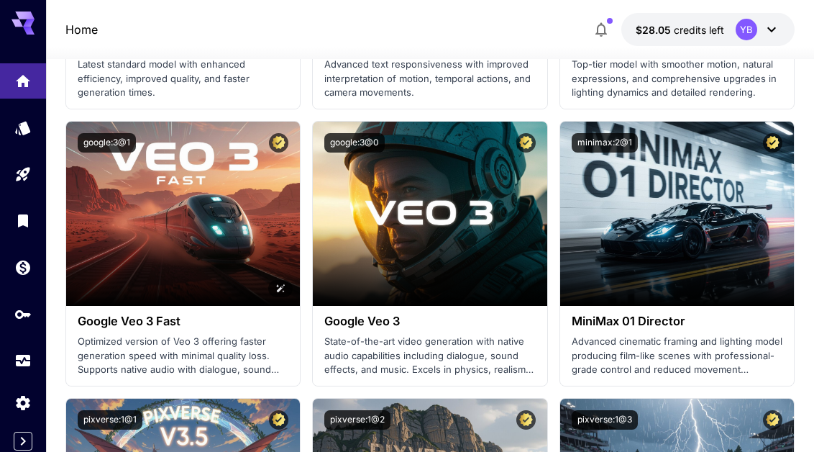
scroll to position [1279, 0]
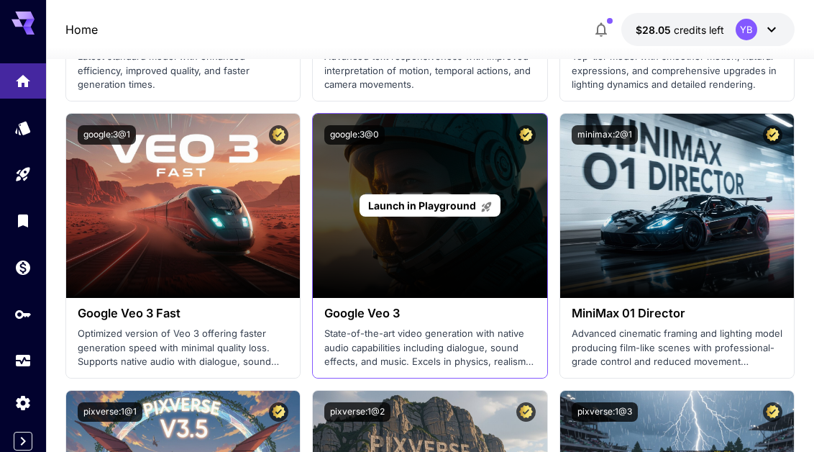
click at [396, 236] on div "Launch in Playground" at bounding box center [430, 206] width 235 height 184
click at [413, 206] on span "Launch in Playground" at bounding box center [422, 205] width 108 height 12
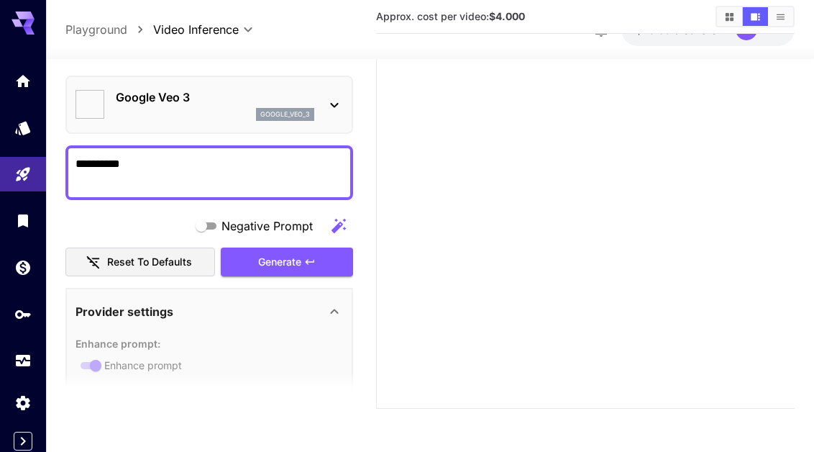
type input "*"
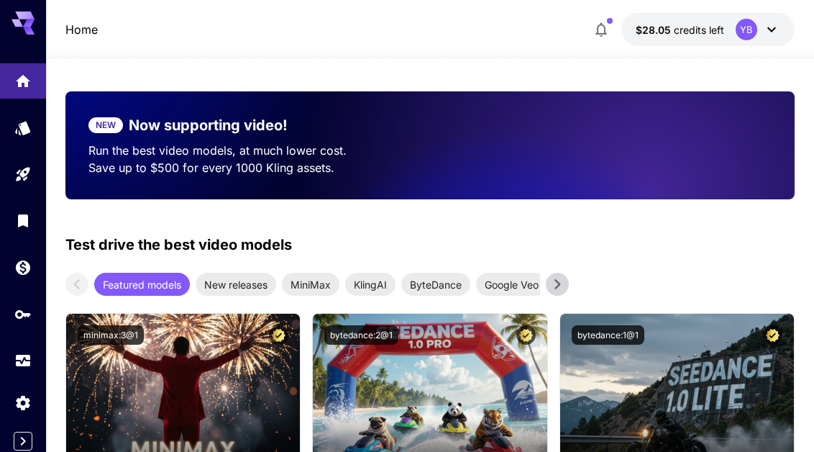
scroll to position [1279, 0]
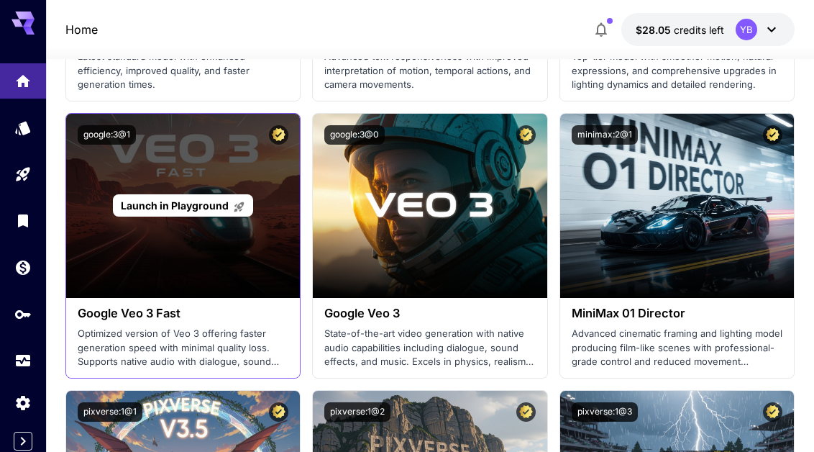
click at [213, 266] on div "Launch in Playground" at bounding box center [183, 206] width 235 height 184
click at [201, 209] on span "Launch in Playground" at bounding box center [175, 205] width 108 height 12
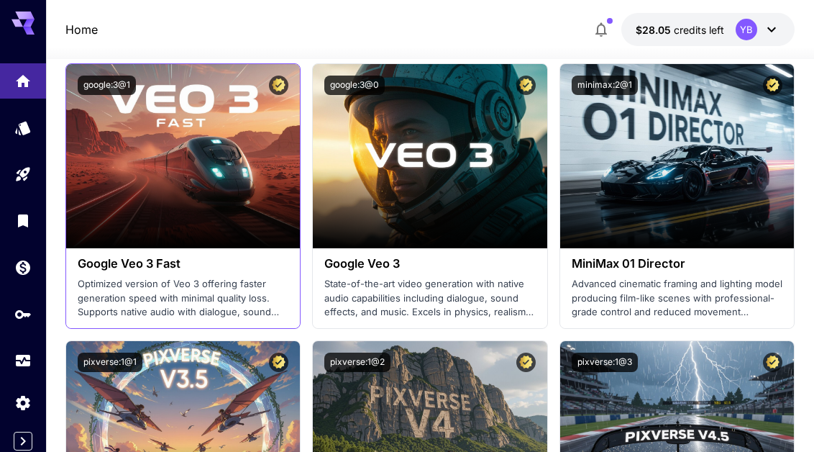
scroll to position [1341, 0]
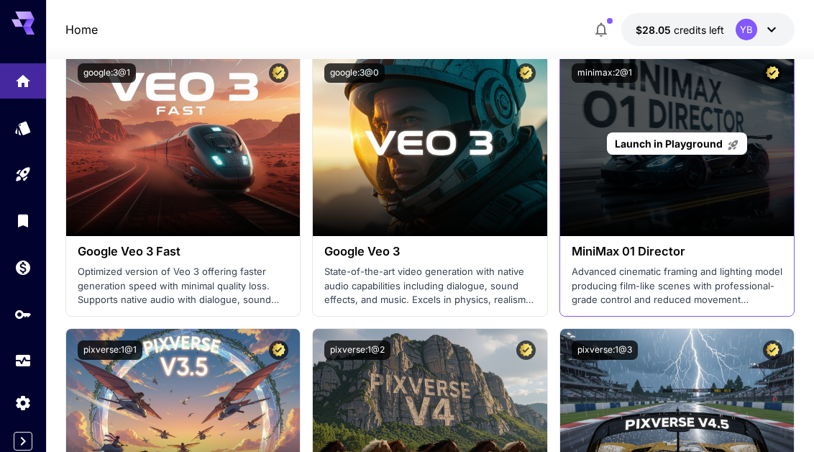
click at [668, 150] on p "Launch in Playground" at bounding box center [677, 143] width 124 height 15
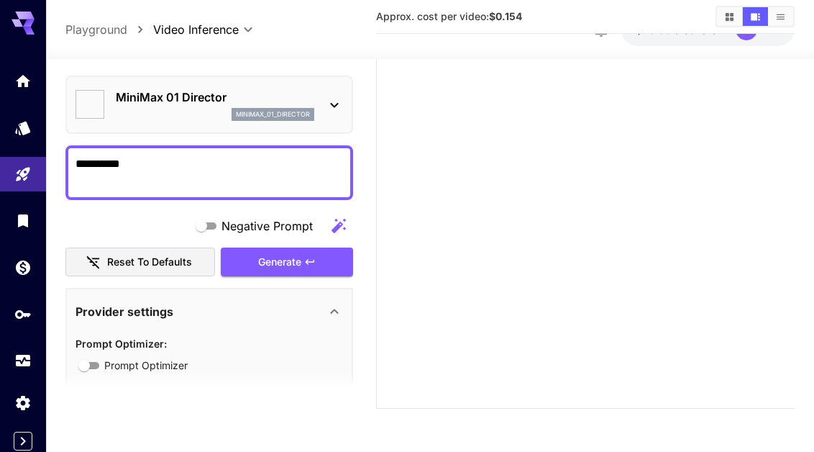
type input "*"
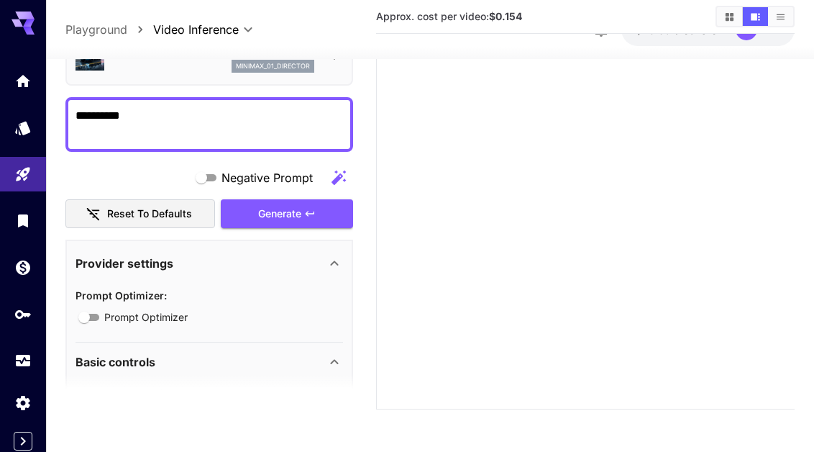
scroll to position [15, 0]
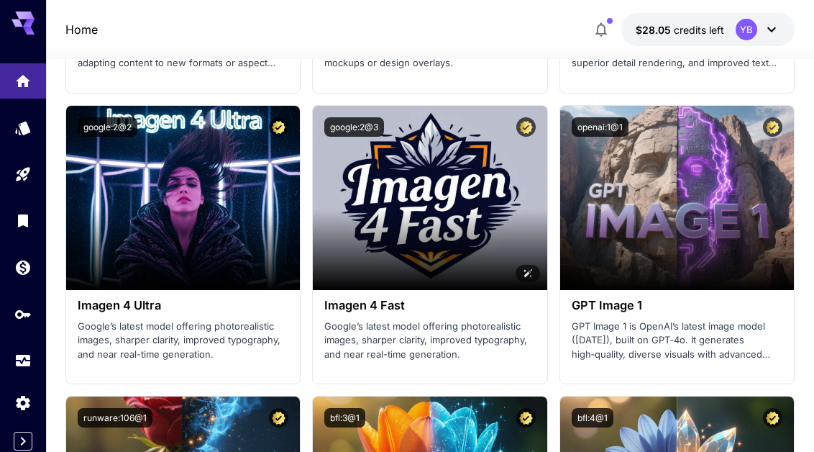
scroll to position [3652, 0]
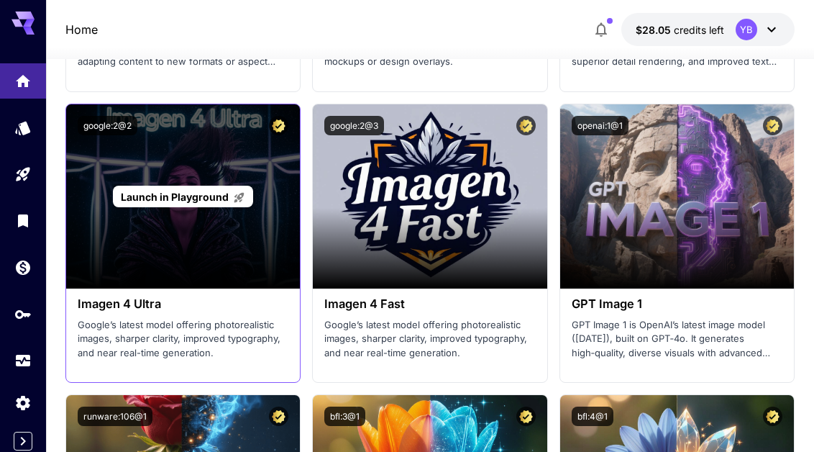
click at [211, 246] on div "Launch in Playground" at bounding box center [183, 196] width 235 height 184
click at [197, 196] on span "Launch in Playground" at bounding box center [175, 197] width 108 height 12
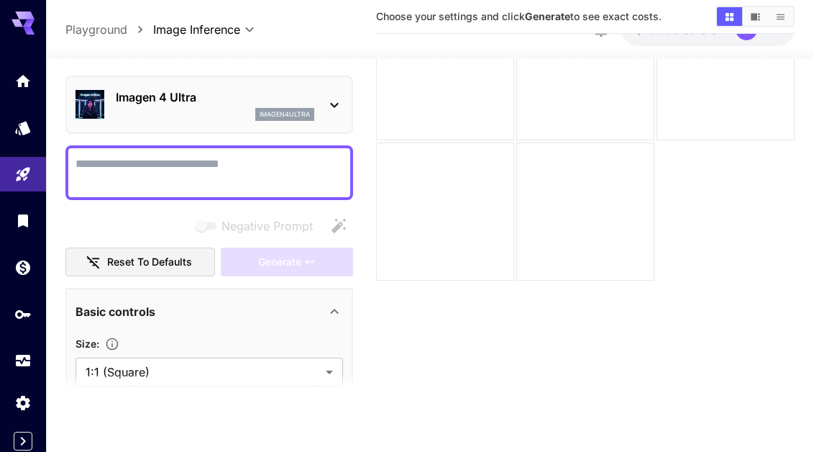
scroll to position [114, 0]
click at [323, 111] on div "Imagen 4 Ultra imagen4ultra" at bounding box center [210, 105] width 268 height 44
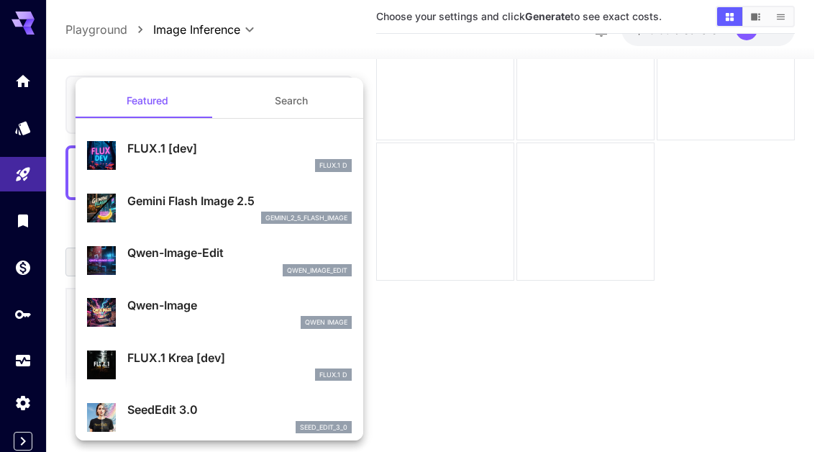
click at [334, 47] on div at bounding box center [412, 226] width 825 height 452
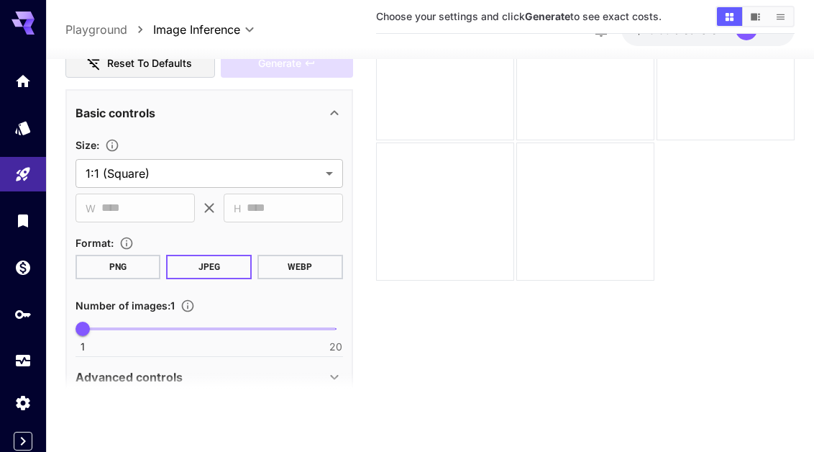
scroll to position [263, 0]
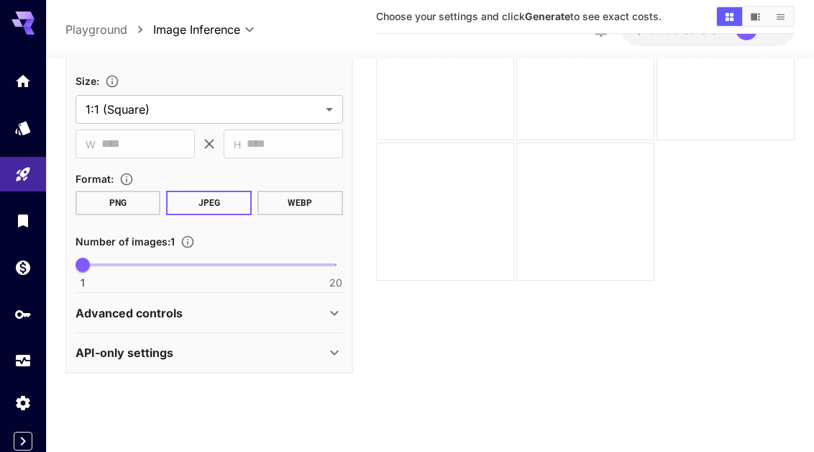
click at [160, 348] on p "API-only settings" at bounding box center [125, 352] width 98 height 17
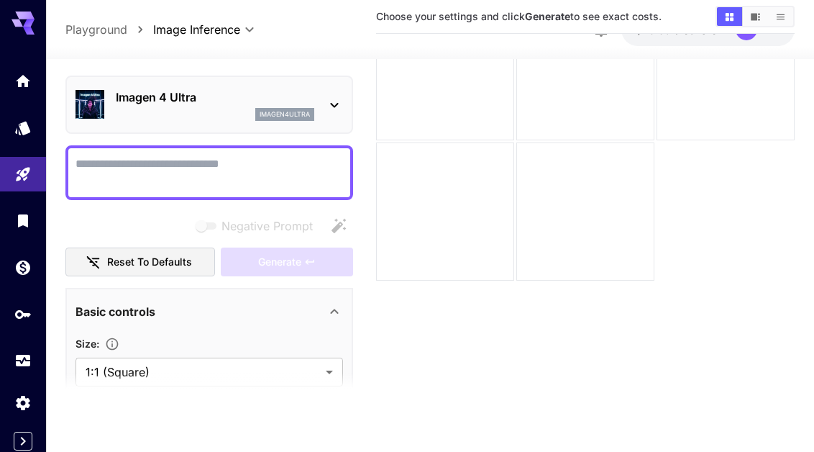
scroll to position [456, 0]
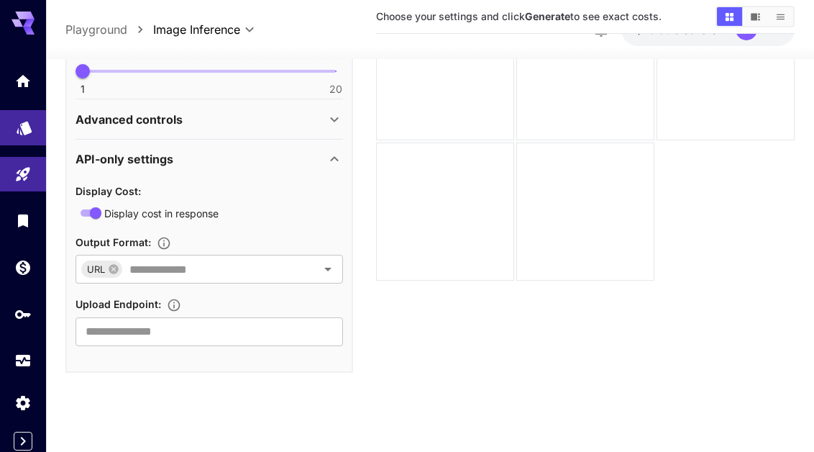
click at [30, 139] on link at bounding box center [23, 127] width 46 height 35
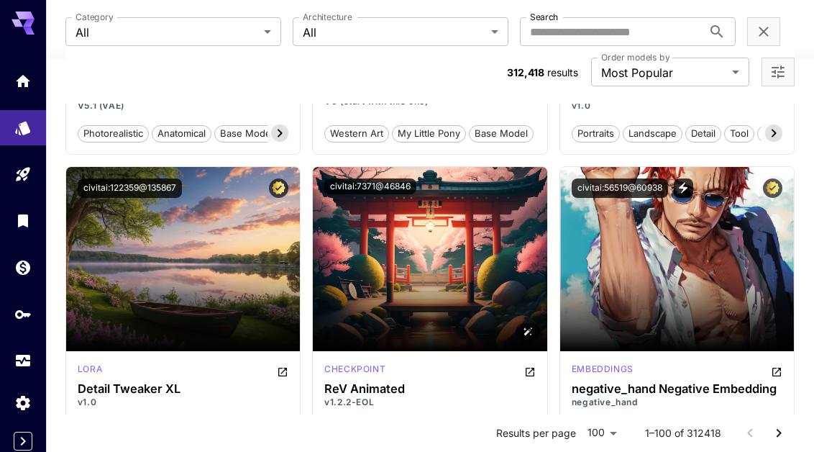
scroll to position [3281, 0]
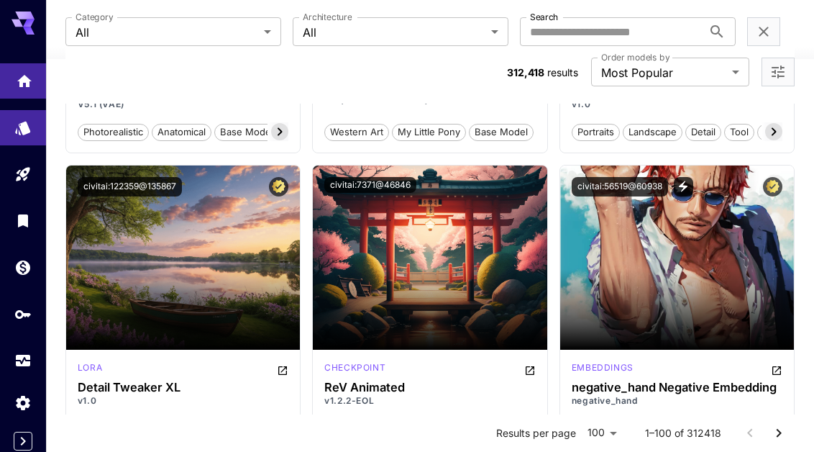
click at [15, 84] on link at bounding box center [23, 80] width 46 height 35
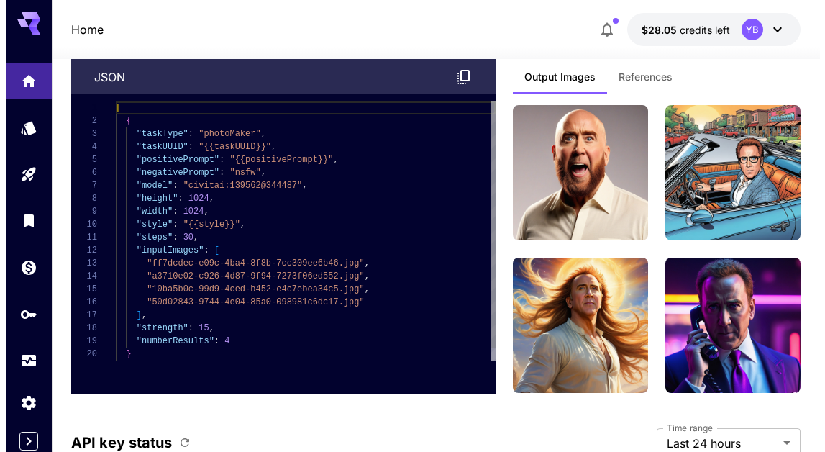
scroll to position [5301, 0]
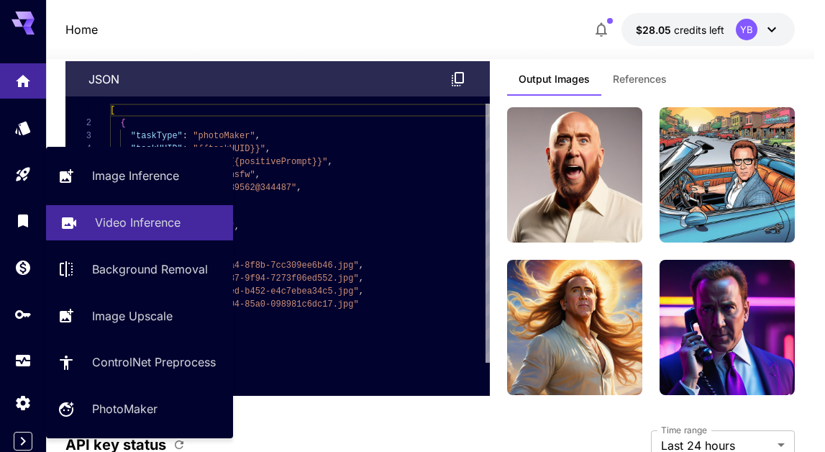
click at [98, 232] on link "Video Inference" at bounding box center [139, 222] width 187 height 35
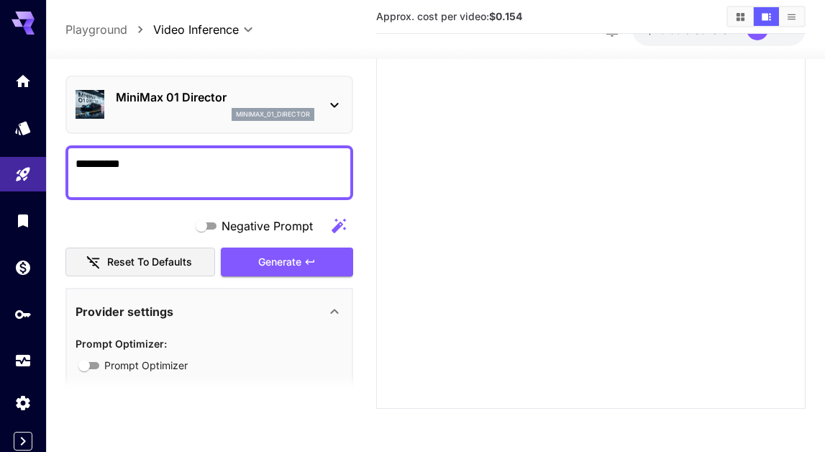
scroll to position [160, 0]
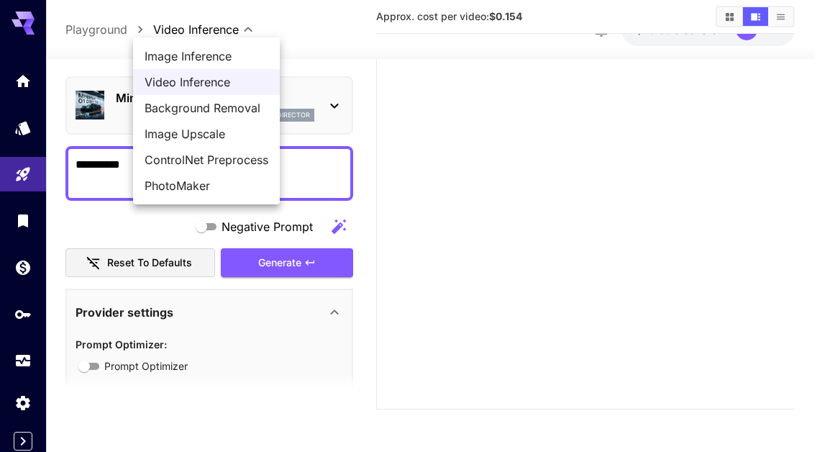
click at [230, 34] on body "**********" at bounding box center [412, 146] width 825 height 613
click at [230, 34] on div at bounding box center [412, 226] width 825 height 452
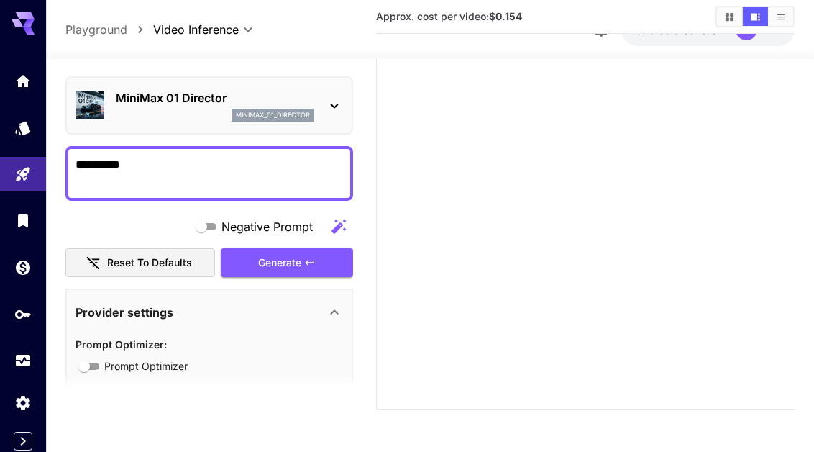
click at [311, 96] on p "MiniMax 01 Director" at bounding box center [215, 97] width 199 height 17
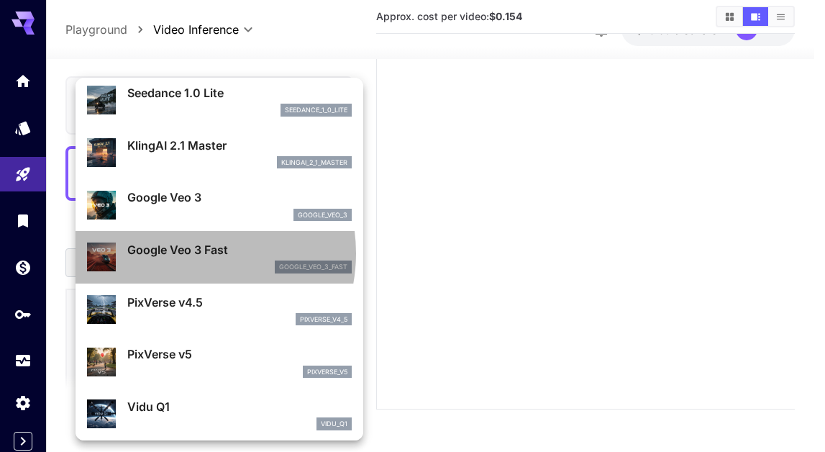
click at [184, 253] on p "Google Veo 3 Fast" at bounding box center [239, 249] width 224 height 17
type input "**********"
type input "****"
type input "***"
type input "*"
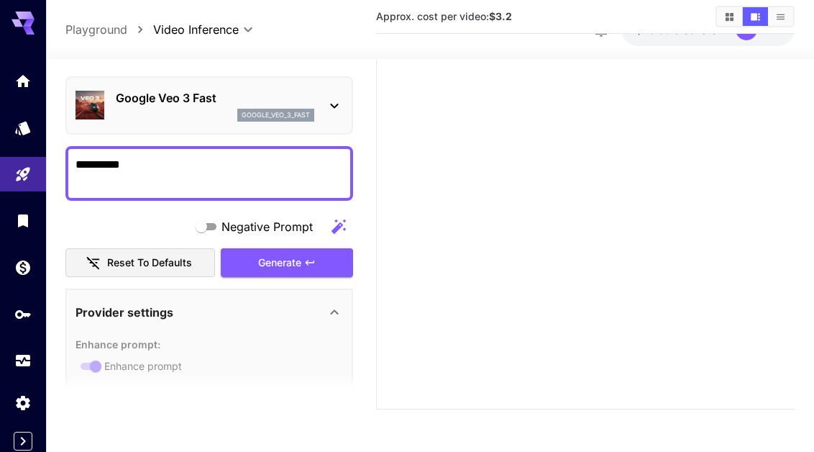
click at [183, 168] on textarea "**********" at bounding box center [210, 172] width 268 height 35
click at [120, 22] on p "Playground" at bounding box center [96, 29] width 62 height 17
type input "**********"
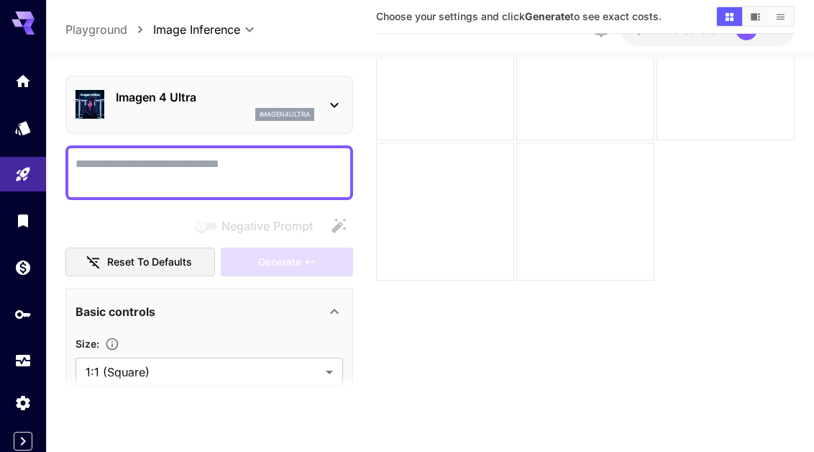
click at [98, 35] on p "Playground" at bounding box center [96, 29] width 62 height 17
click at [19, 266] on icon "Wallet" at bounding box center [24, 263] width 14 height 14
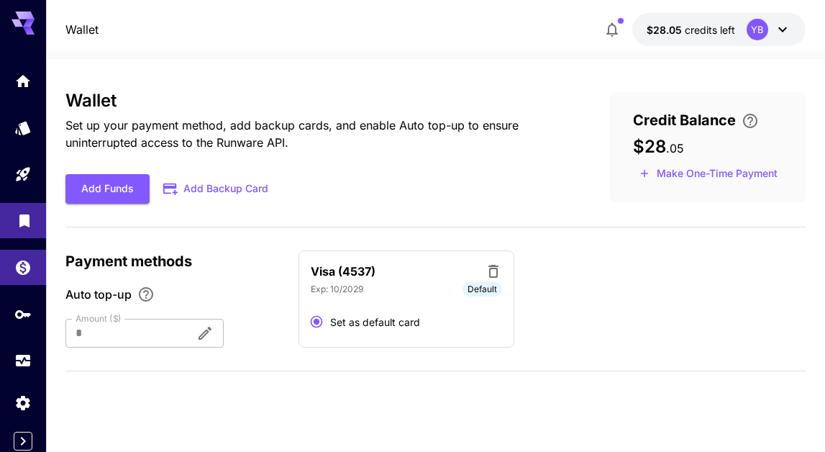
click at [19, 227] on link at bounding box center [23, 220] width 46 height 35
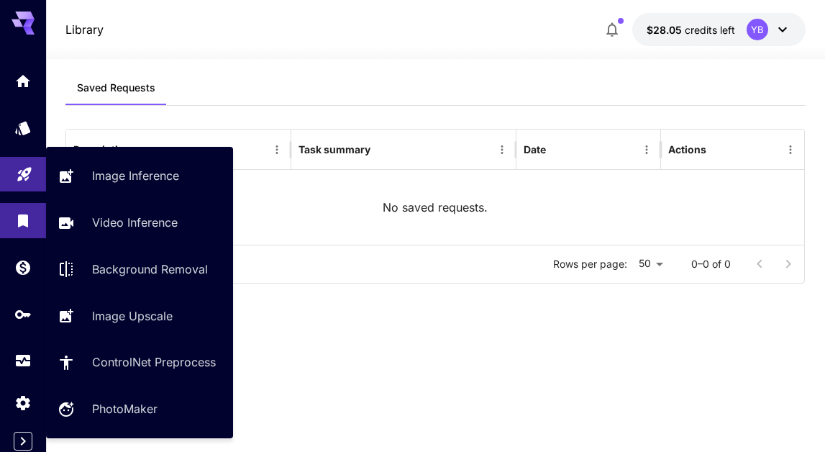
click at [24, 185] on link at bounding box center [23, 174] width 46 height 35
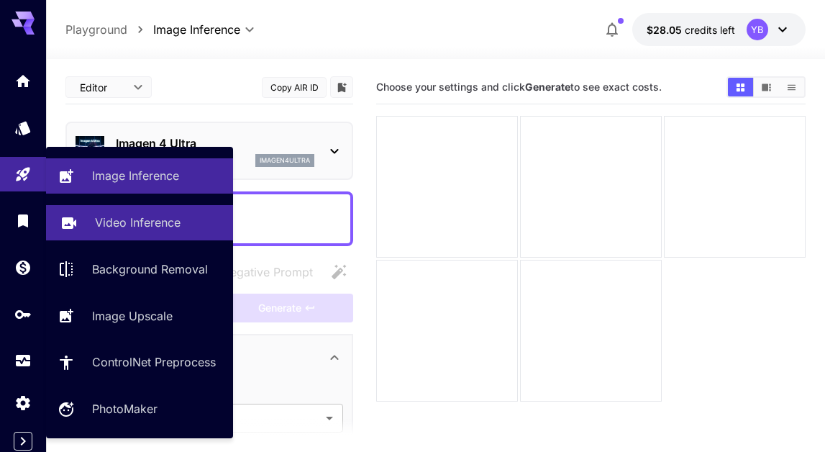
click at [117, 223] on p "Video Inference" at bounding box center [138, 222] width 86 height 17
type input "**********"
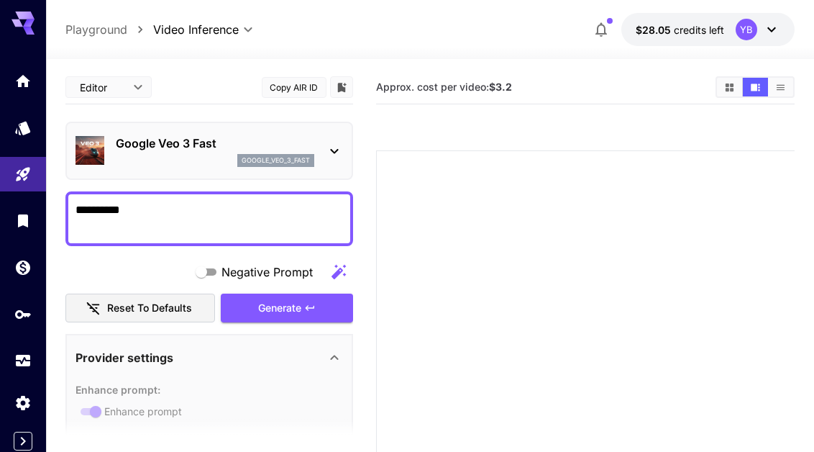
click at [352, 140] on div "Google Veo 3 Fast google_veo_3_fast" at bounding box center [209, 151] width 288 height 58
click at [332, 143] on icon at bounding box center [334, 150] width 17 height 17
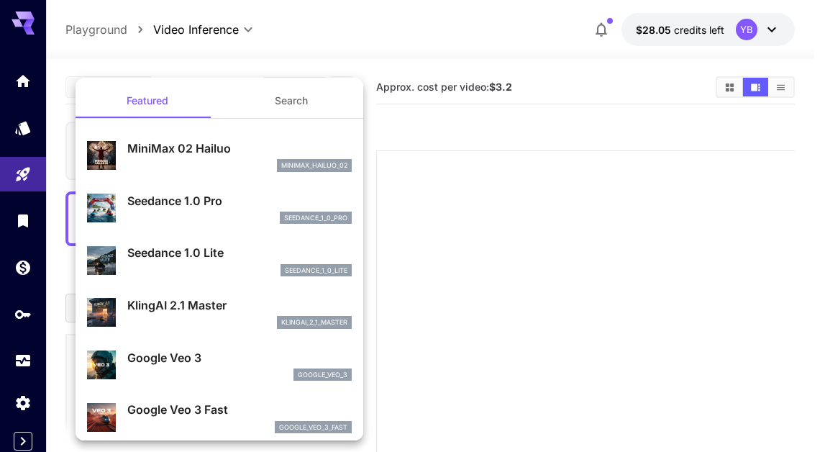
scroll to position [3, 0]
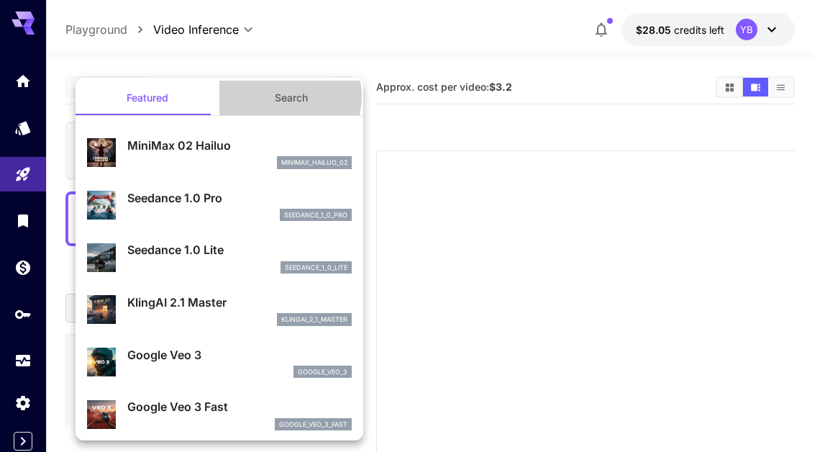
click at [274, 96] on button "Search" at bounding box center [291, 98] width 144 height 35
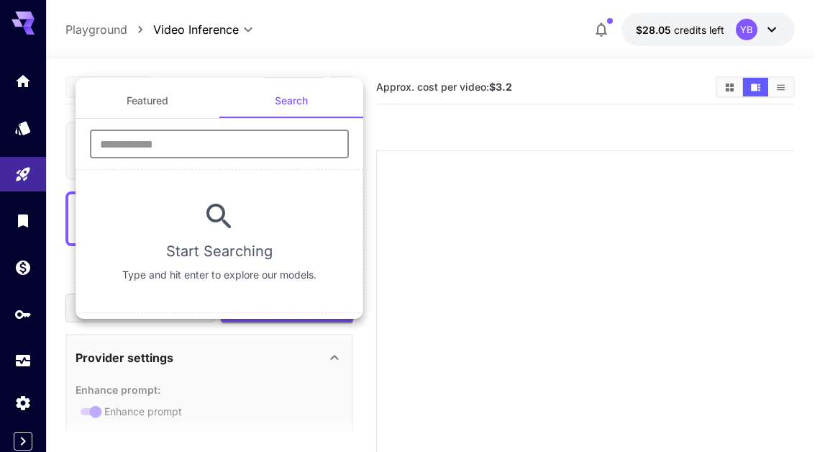
click at [148, 139] on input "text" at bounding box center [219, 144] width 259 height 29
type input "*"
click at [329, 42] on div at bounding box center [412, 226] width 825 height 452
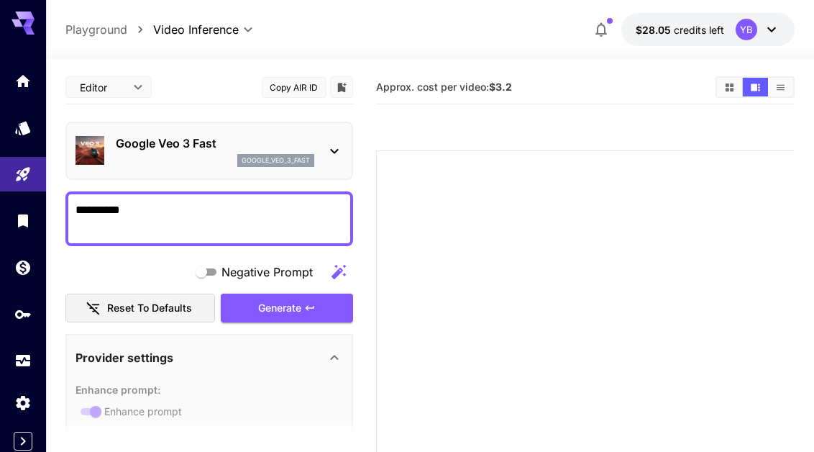
click at [335, 146] on icon at bounding box center [334, 150] width 17 height 17
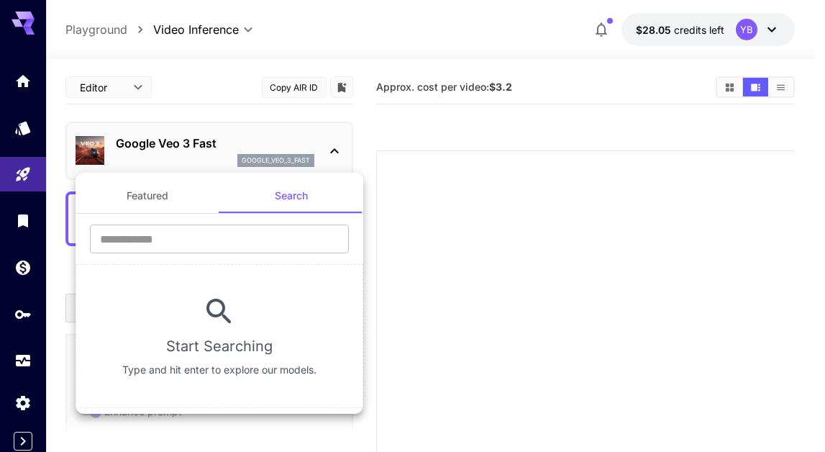
click at [353, 46] on div at bounding box center [412, 226] width 825 height 452
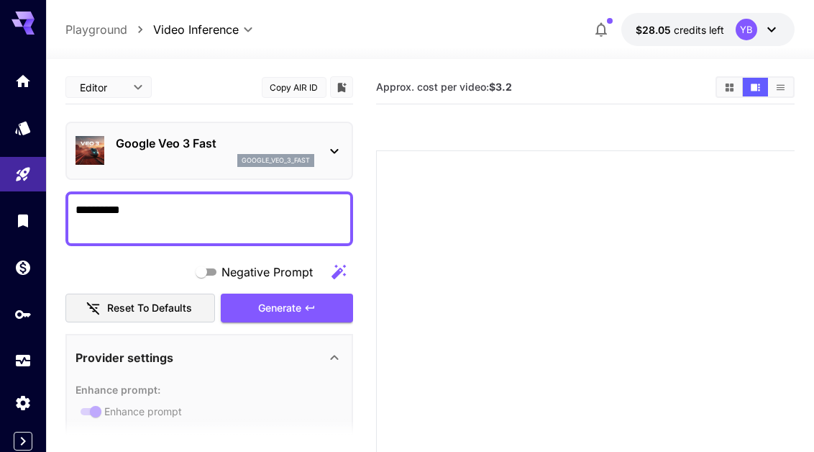
click at [187, 145] on p "Google Veo 3 Fast" at bounding box center [215, 143] width 199 height 17
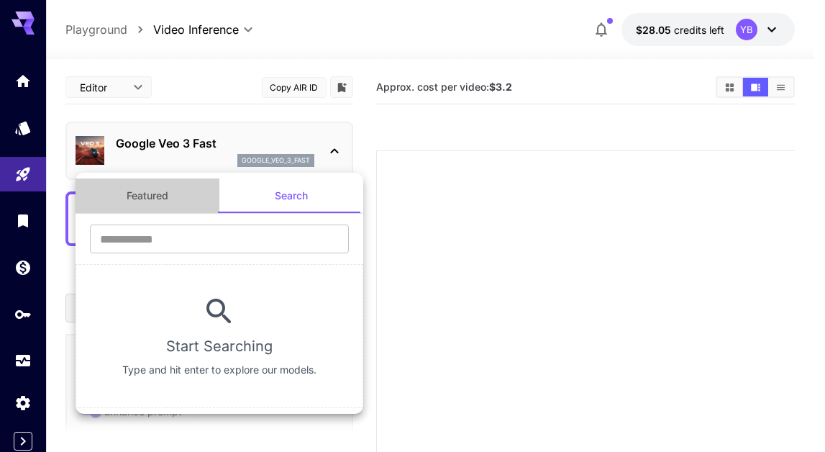
click at [142, 204] on button "Featured" at bounding box center [148, 195] width 144 height 35
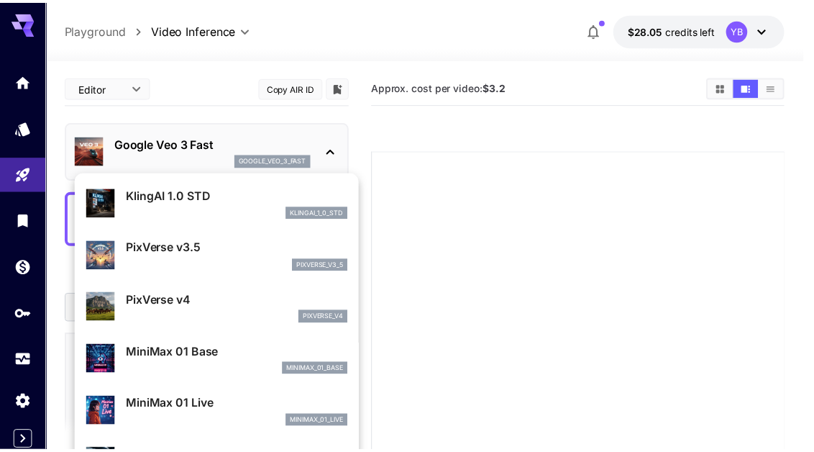
scroll to position [1059, 0]
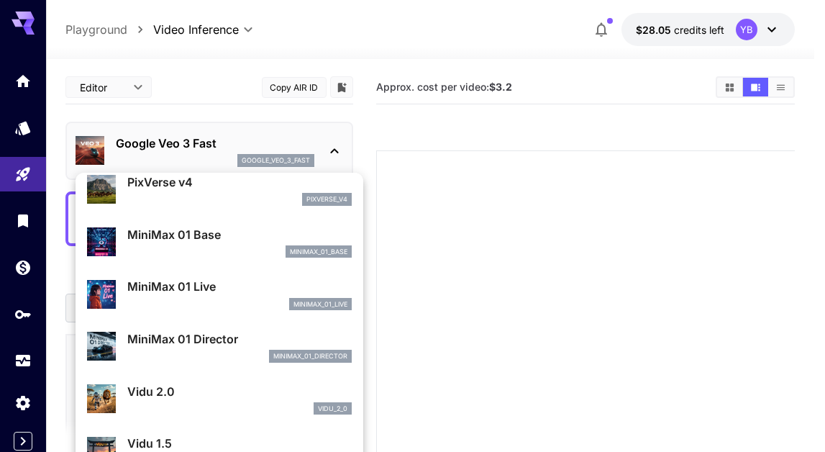
click at [19, 176] on div at bounding box center [412, 226] width 825 height 452
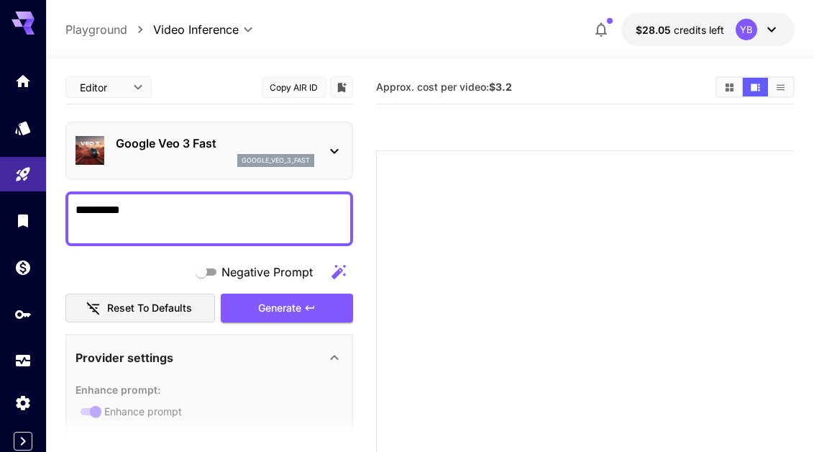
click at [326, 148] on icon at bounding box center [334, 150] width 17 height 17
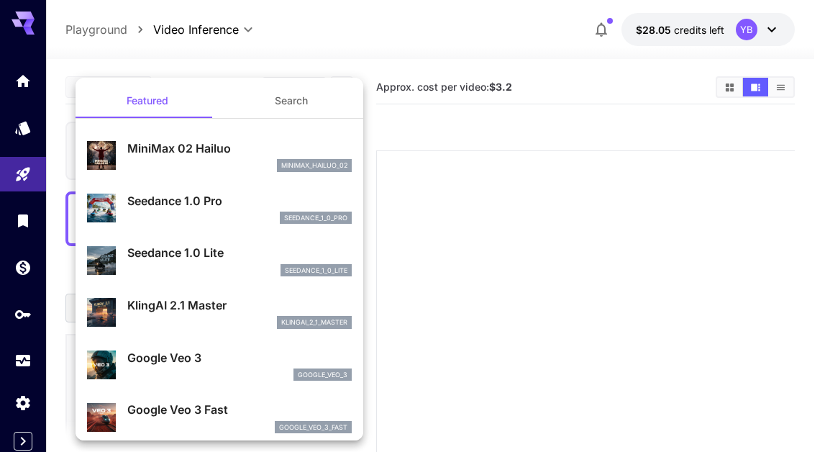
click at [501, 121] on div at bounding box center [412, 226] width 825 height 452
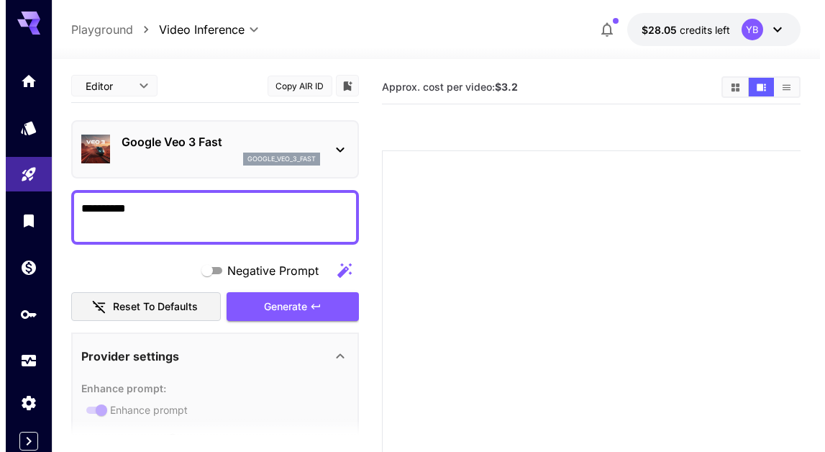
scroll to position [0, 0]
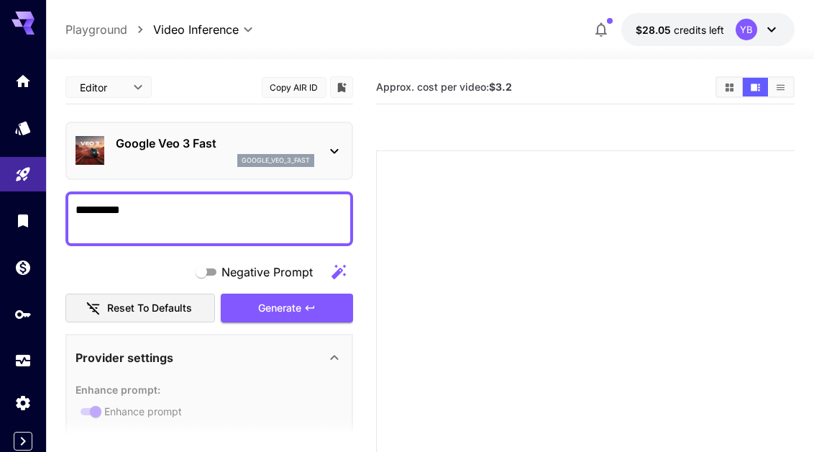
click at [326, 155] on icon at bounding box center [334, 150] width 17 height 17
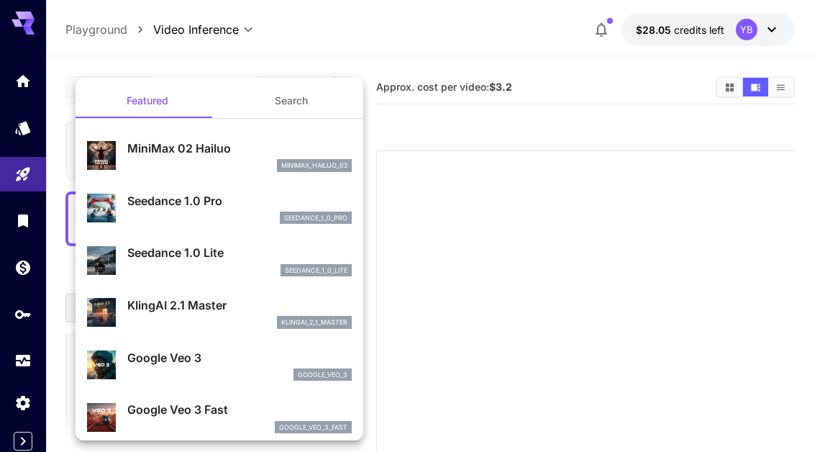
click at [377, 47] on div at bounding box center [412, 226] width 825 height 452
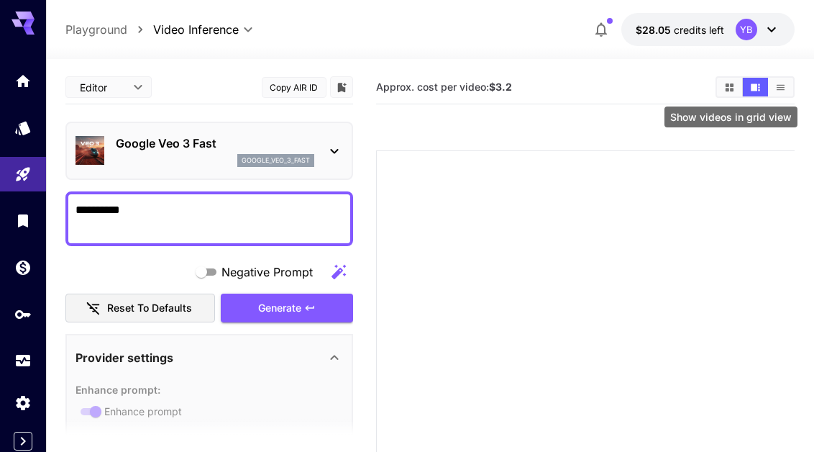
click at [732, 88] on icon "Show videos in grid view" at bounding box center [730, 87] width 8 height 8
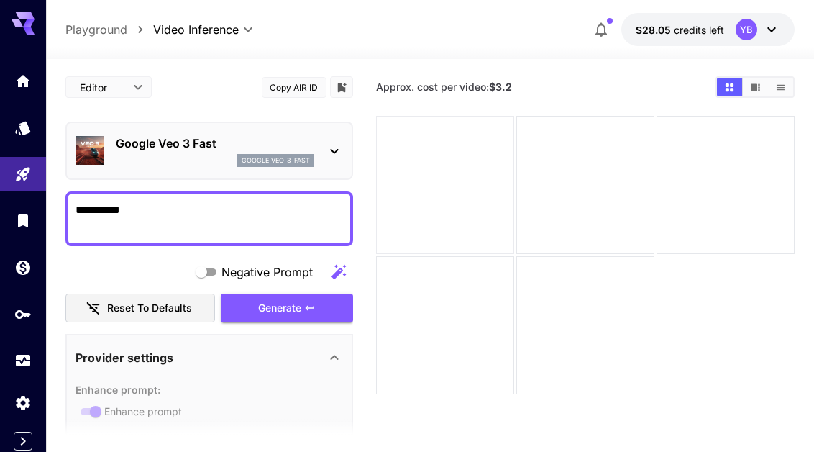
click at [414, 189] on div at bounding box center [445, 185] width 138 height 138
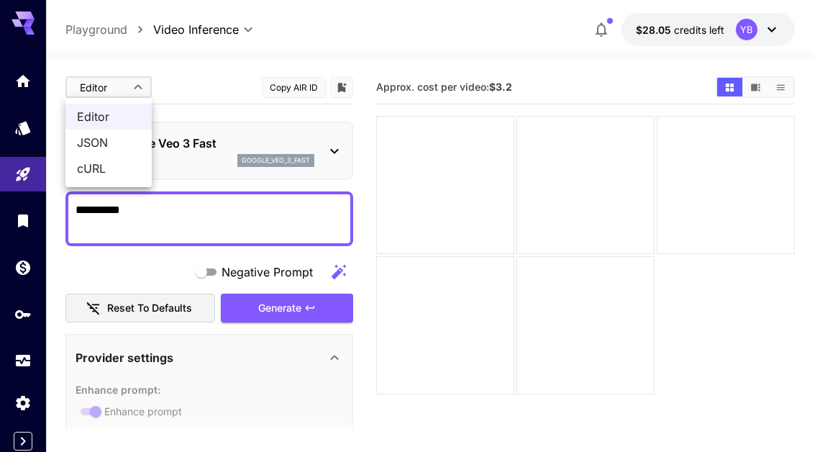
click at [132, 84] on body "**********" at bounding box center [412, 283] width 825 height 566
click at [132, 84] on div at bounding box center [412, 226] width 825 height 452
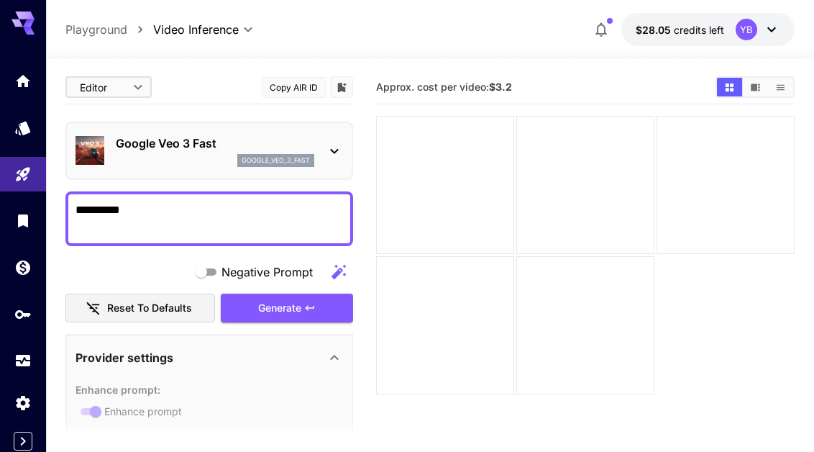
click at [111, 32] on p "Playground" at bounding box center [96, 29] width 62 height 17
type input "**********"
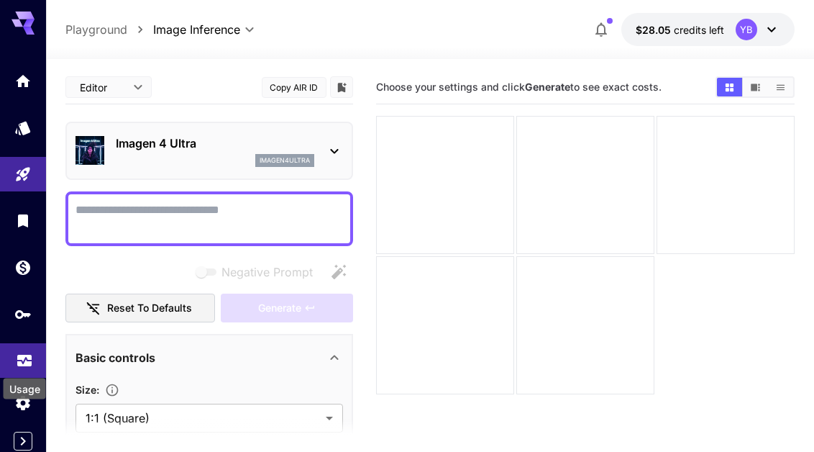
click at [16, 359] on icon "Usage" at bounding box center [24, 356] width 17 height 17
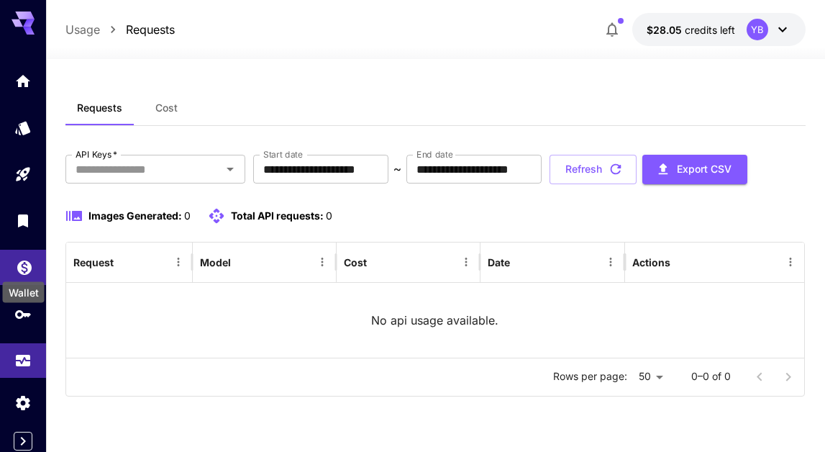
click at [16, 250] on link at bounding box center [23, 267] width 46 height 35
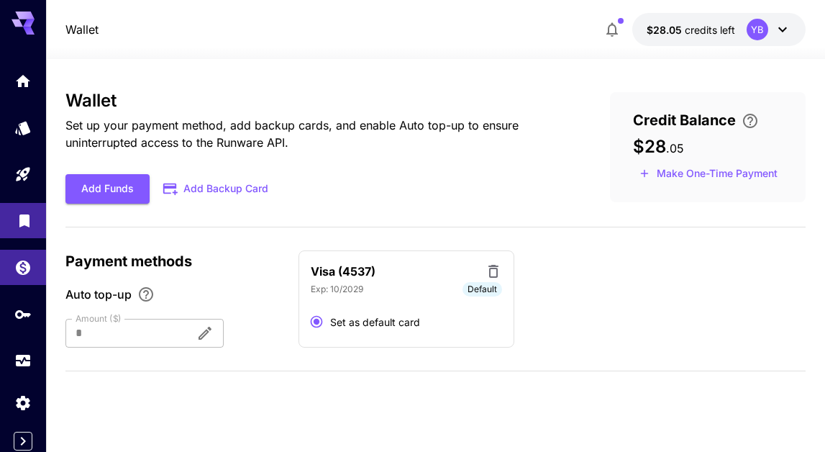
click at [30, 232] on link at bounding box center [23, 220] width 46 height 35
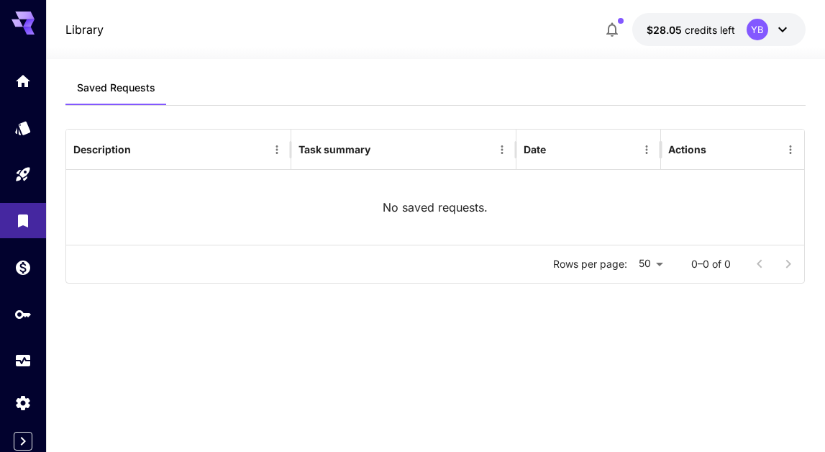
click at [24, 152] on div at bounding box center [23, 220] width 46 height 314
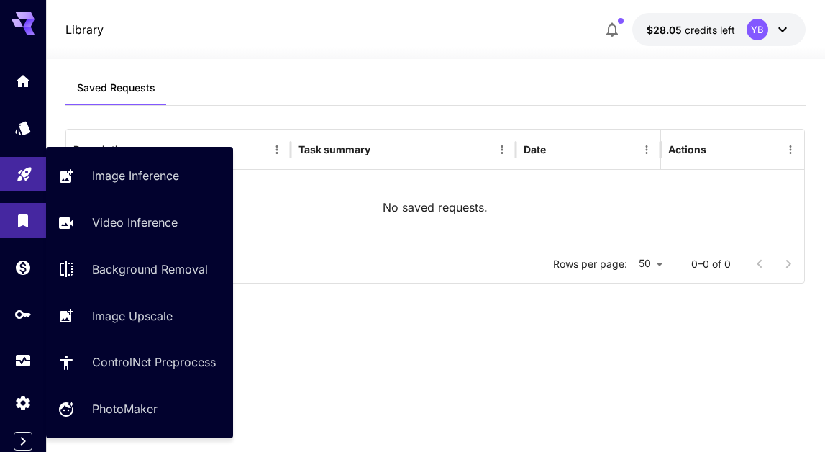
click at [37, 167] on link at bounding box center [23, 174] width 46 height 35
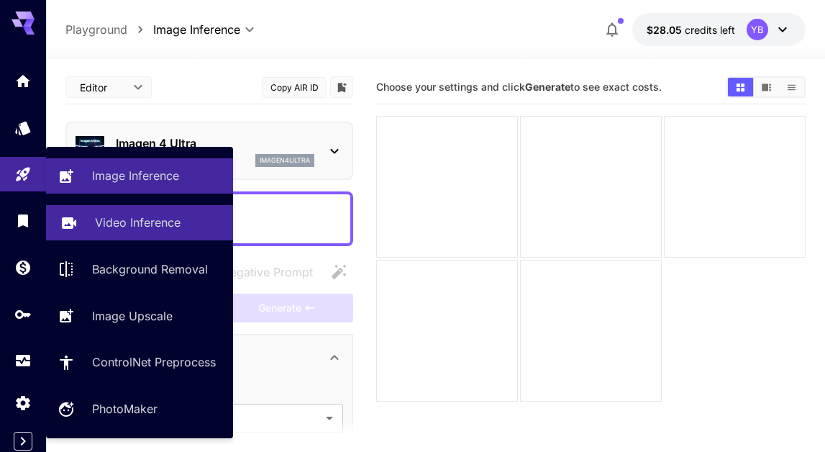
click at [126, 224] on p "Video Inference" at bounding box center [138, 222] width 86 height 17
type input "**********"
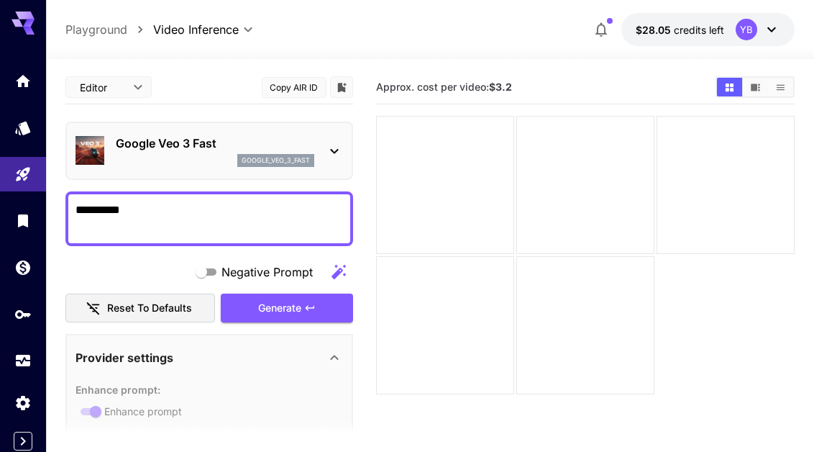
click at [329, 141] on div "Google Veo 3 Fast google_veo_3_fast" at bounding box center [210, 151] width 268 height 44
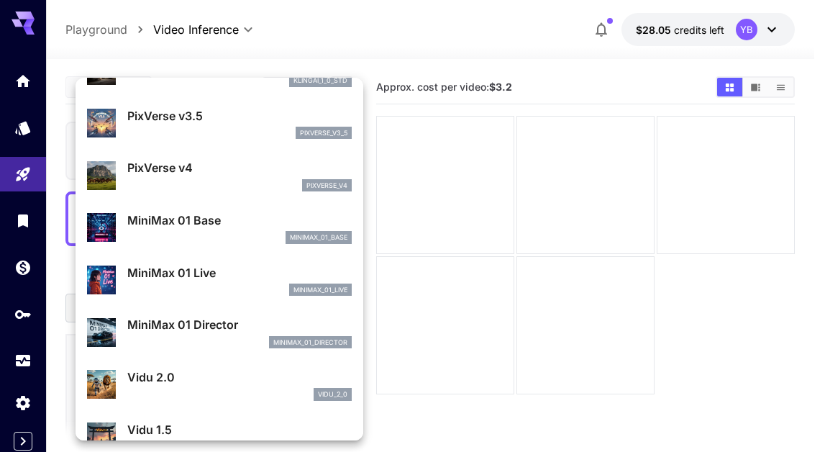
scroll to position [979, 0]
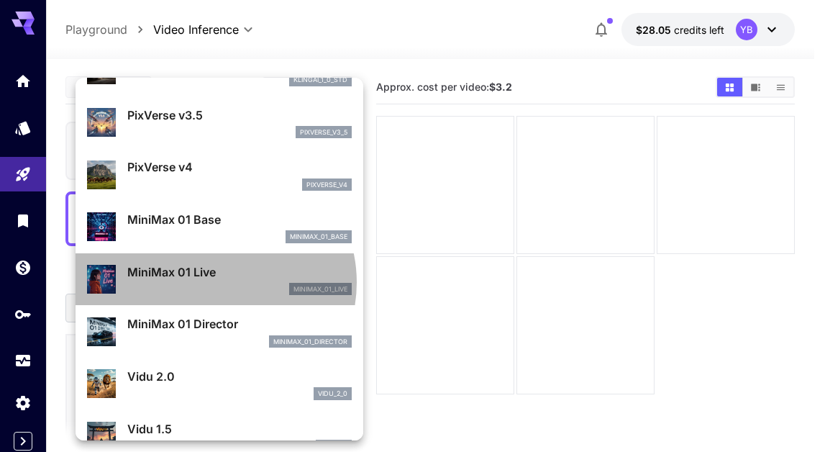
click at [214, 283] on div "minimax_01_live" at bounding box center [239, 289] width 224 height 13
type input "**********"
type input "****"
type input "***"
type input "*"
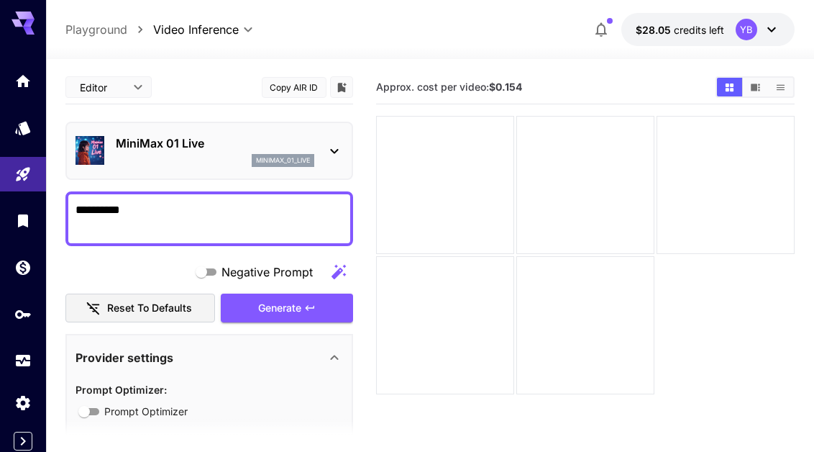
click at [328, 148] on icon at bounding box center [334, 150] width 17 height 17
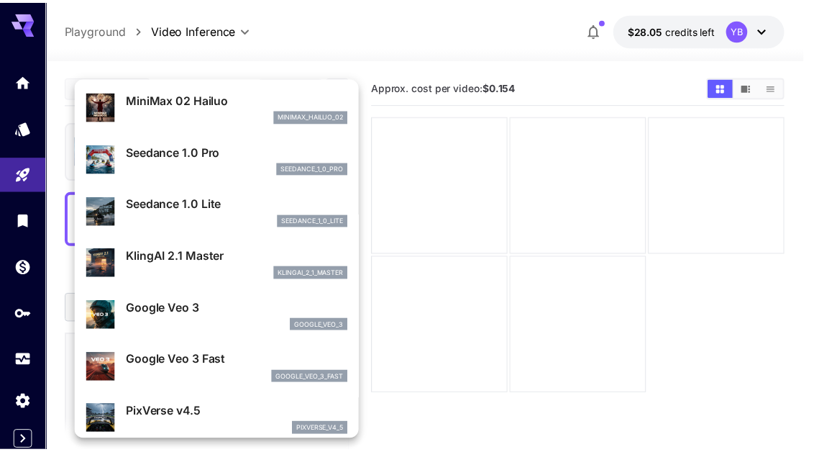
scroll to position [53, 0]
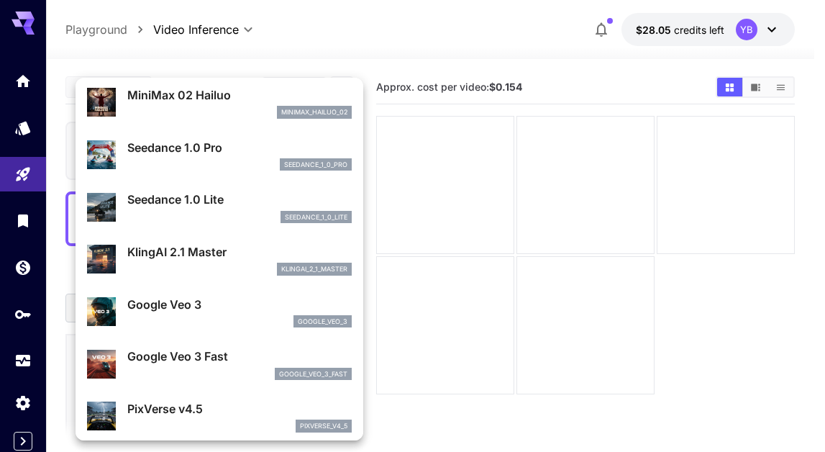
click at [21, 117] on div at bounding box center [412, 226] width 825 height 452
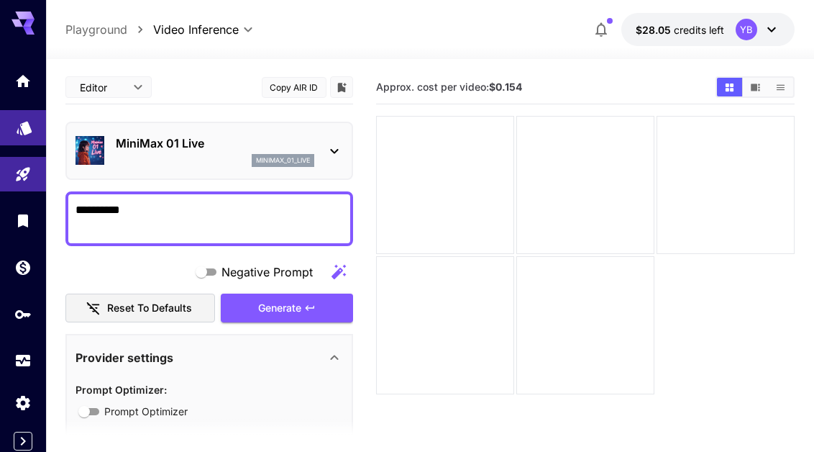
click at [14, 139] on link at bounding box center [23, 127] width 46 height 35
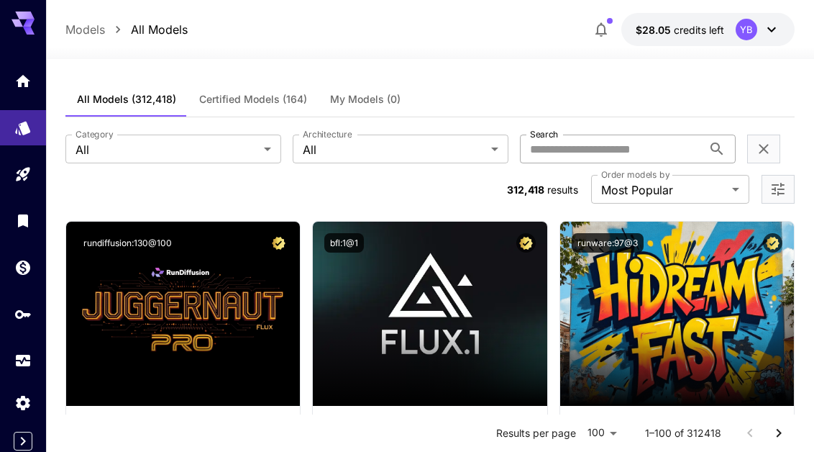
click at [540, 146] on input "Search" at bounding box center [611, 149] width 183 height 29
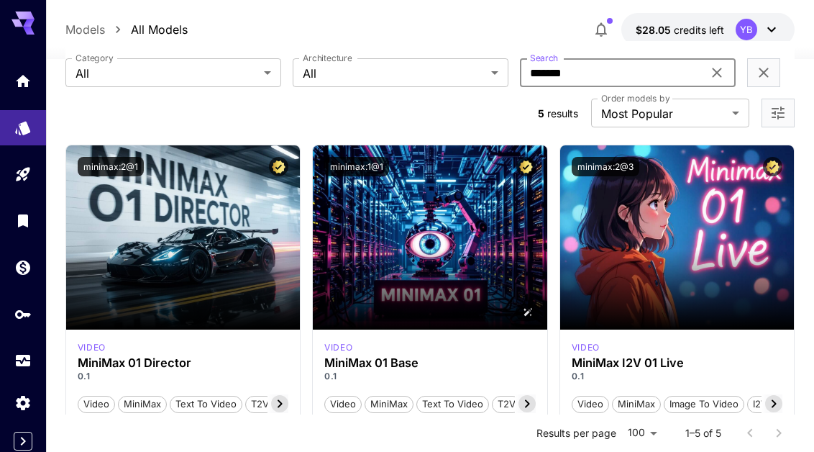
scroll to position [77, 0]
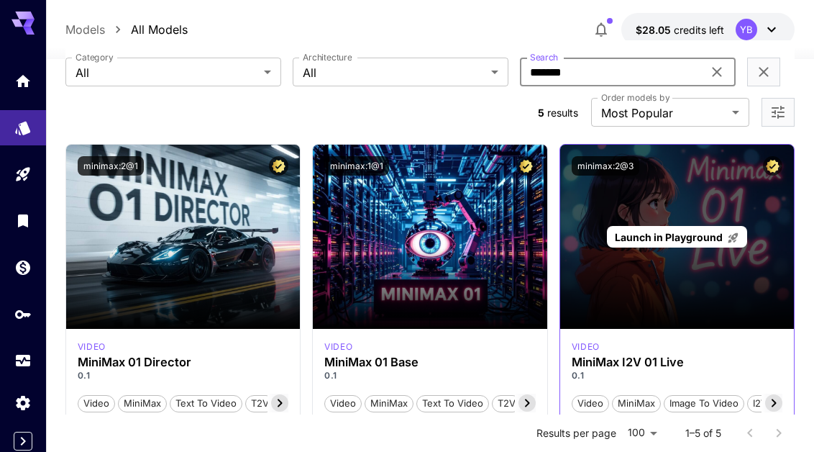
type input "*******"
click at [663, 213] on div "Launch in Playground" at bounding box center [678, 237] width 235 height 184
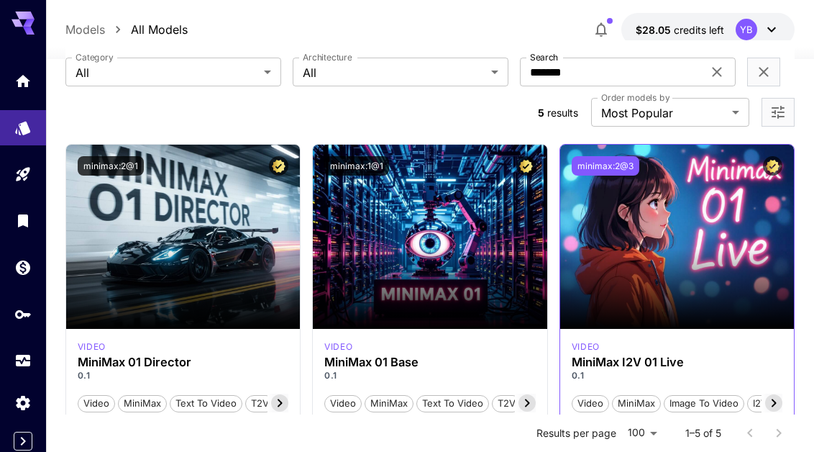
click at [602, 167] on button "minimax:2@3" at bounding box center [606, 165] width 68 height 19
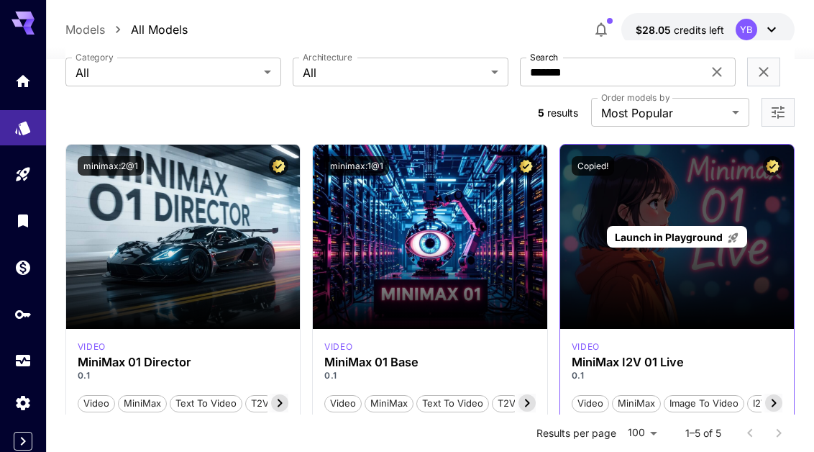
click at [682, 238] on span "Launch in Playground" at bounding box center [669, 237] width 108 height 12
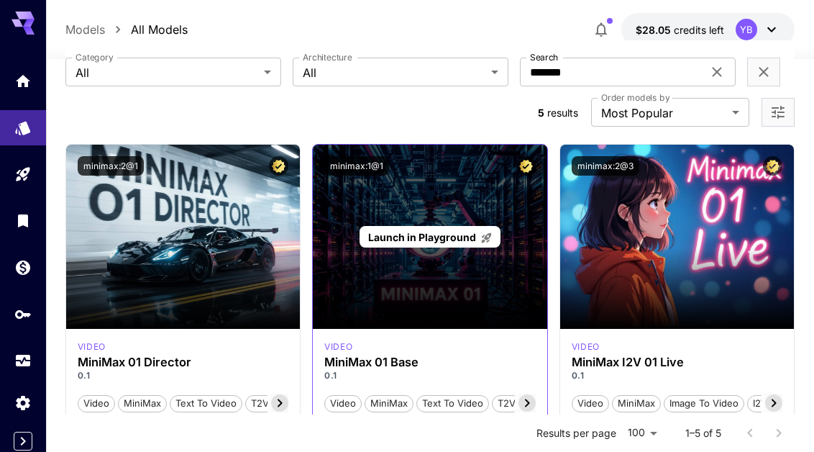
click at [435, 276] on div "Launch in Playground" at bounding box center [430, 237] width 235 height 184
click at [424, 236] on span "Launch in Playground" at bounding box center [422, 237] width 108 height 12
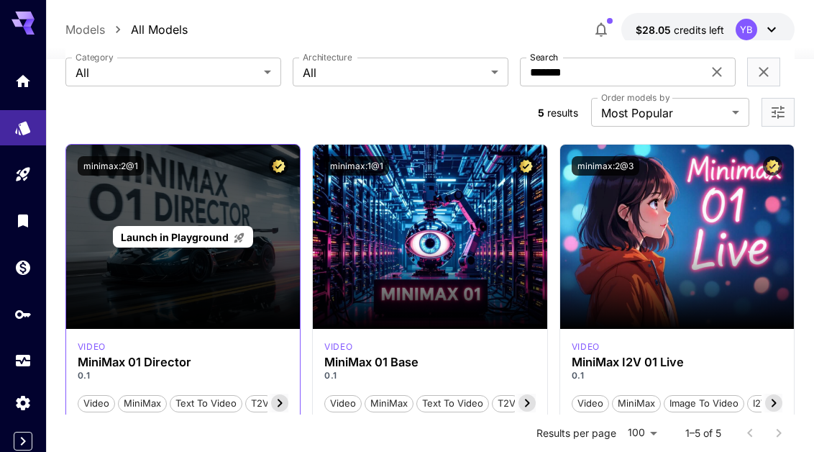
click at [186, 233] on span "Launch in Playground" at bounding box center [175, 237] width 108 height 12
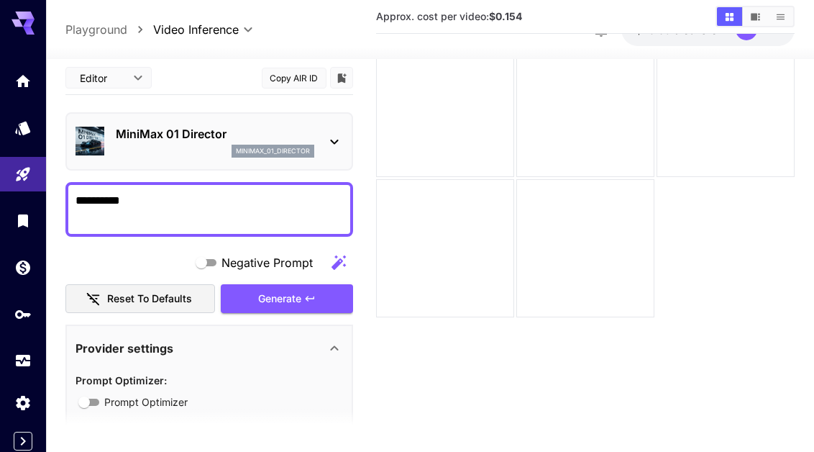
click at [116, 27] on p "Playground" at bounding box center [96, 29] width 62 height 17
type input "**********"
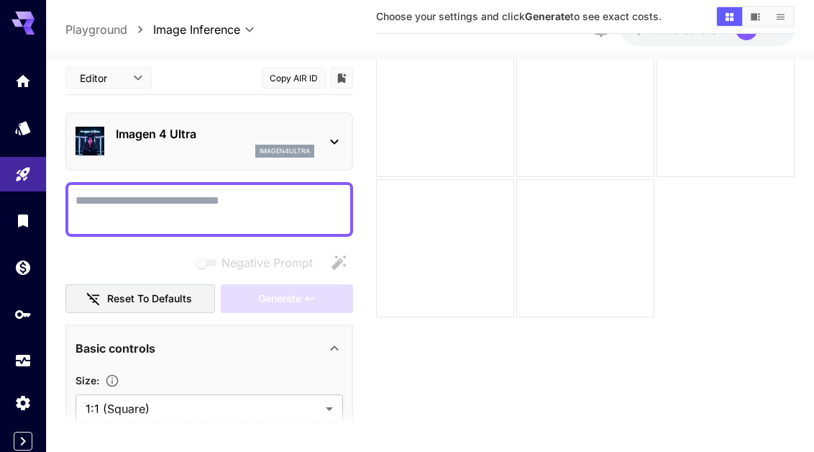
click at [114, 28] on p "Playground" at bounding box center [96, 29] width 62 height 17
click at [285, 77] on button "Copy AIR ID" at bounding box center [294, 78] width 65 height 21
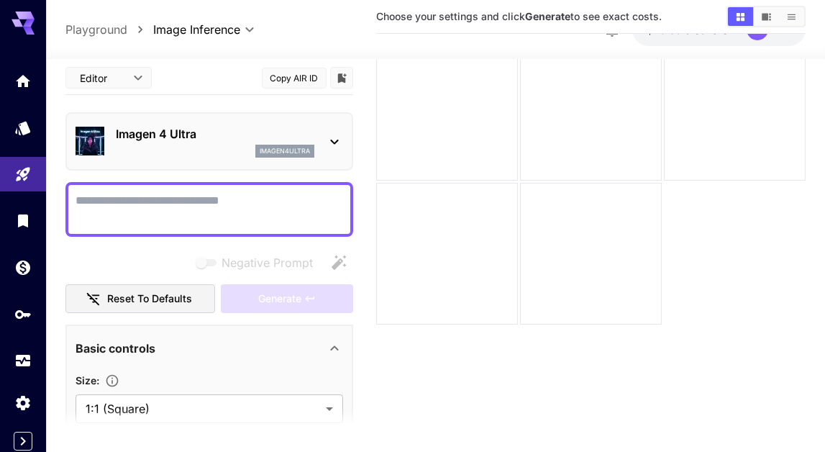
click at [130, 83] on body "**********" at bounding box center [412, 206] width 825 height 566
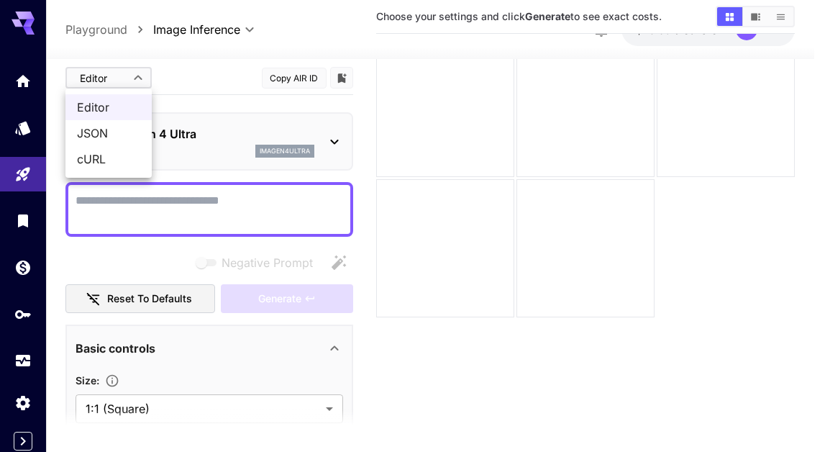
click at [219, 81] on div at bounding box center [412, 226] width 825 height 452
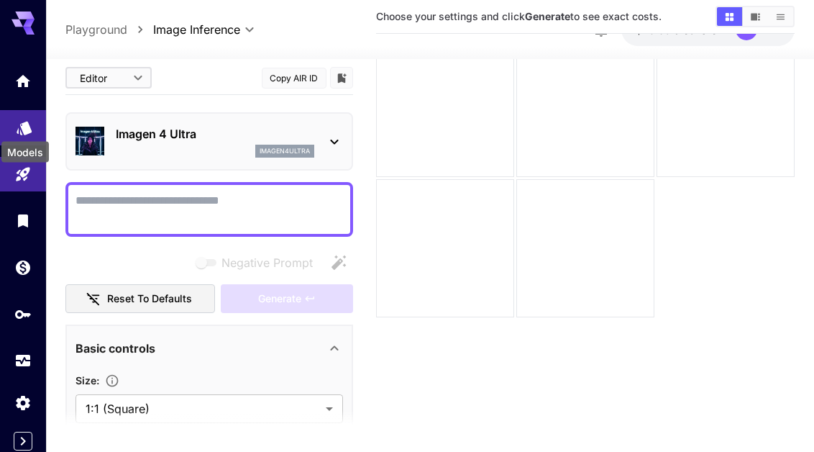
click at [24, 130] on icon "Models" at bounding box center [24, 124] width 15 height 14
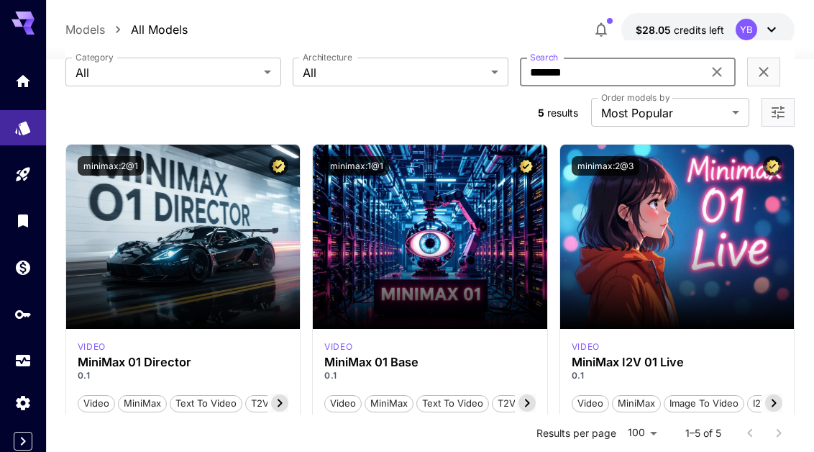
click at [591, 71] on input "*******" at bounding box center [611, 72] width 183 height 29
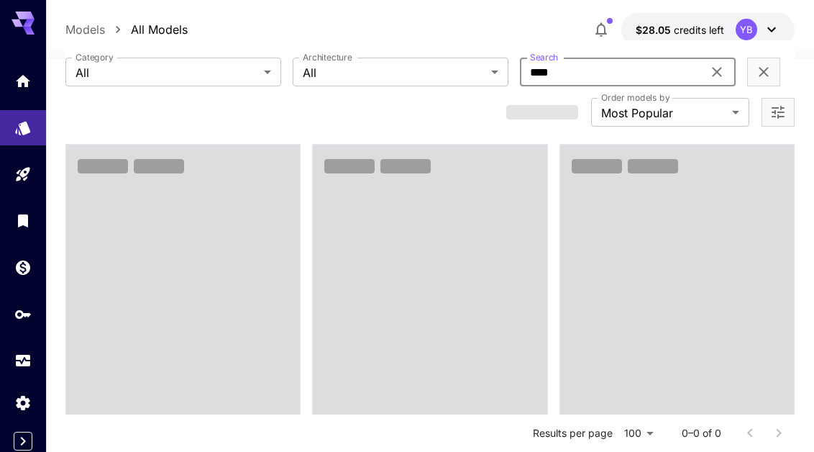
type input "****"
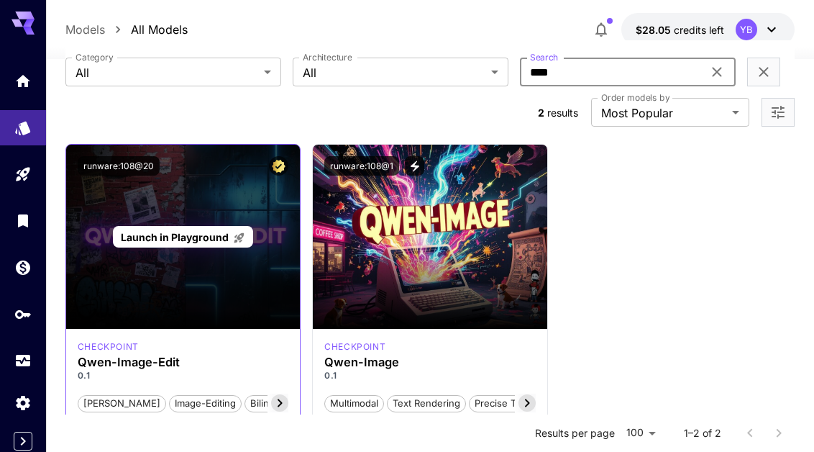
click at [140, 232] on span "Launch in Playground" at bounding box center [175, 237] width 108 height 12
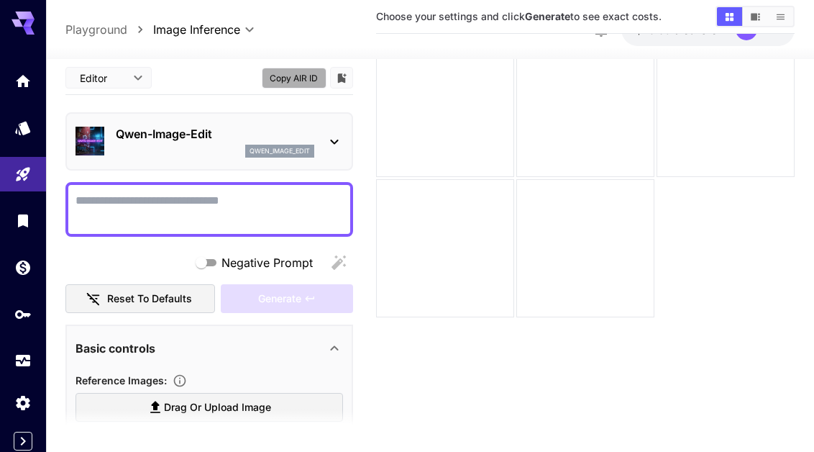
click at [300, 81] on button "Copy AIR ID" at bounding box center [294, 78] width 65 height 21
